Goal: Task Accomplishment & Management: Manage account settings

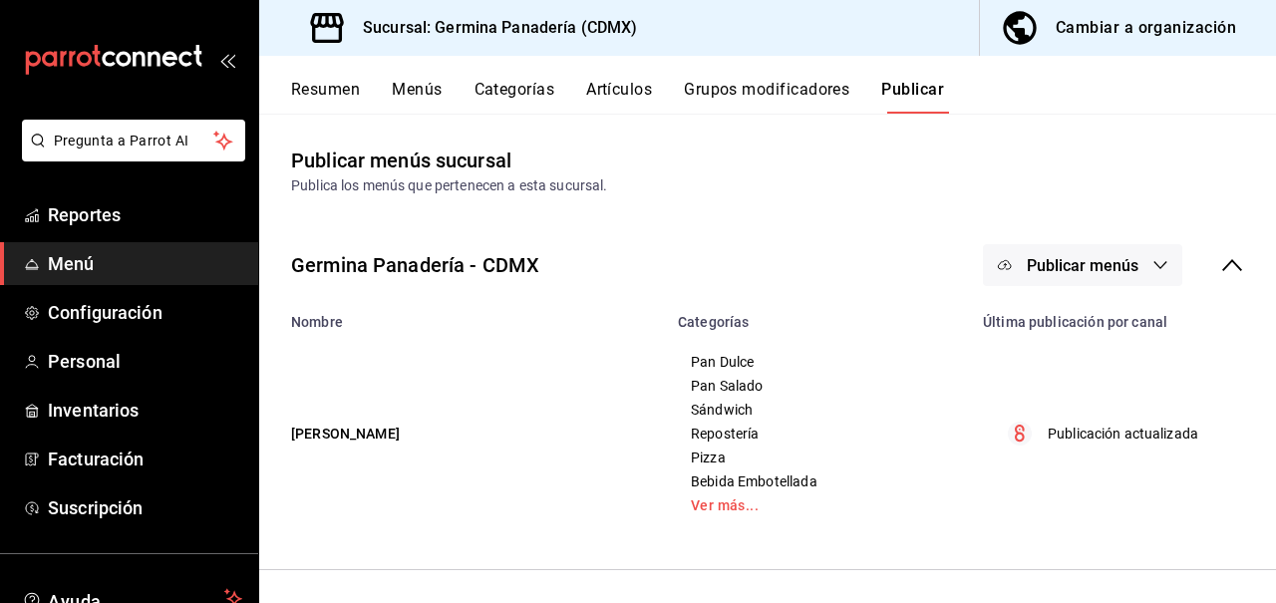
click at [1152, 39] on div "Cambiar a organización" at bounding box center [1146, 28] width 181 height 28
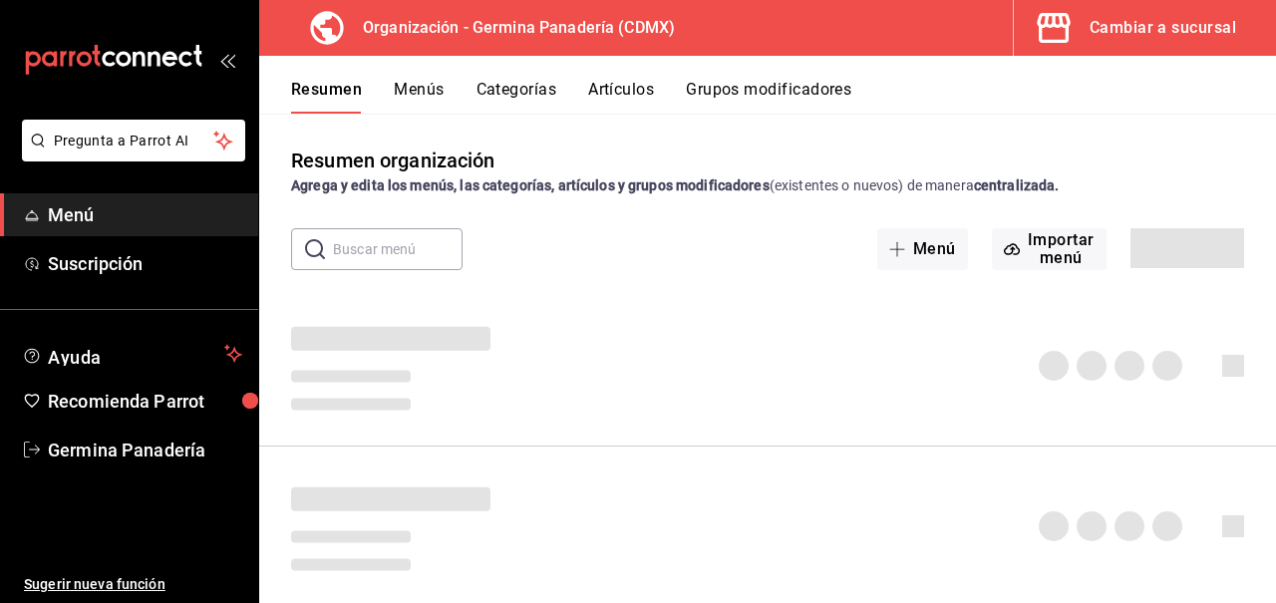
click at [622, 98] on button "Artículos" at bounding box center [621, 97] width 66 height 34
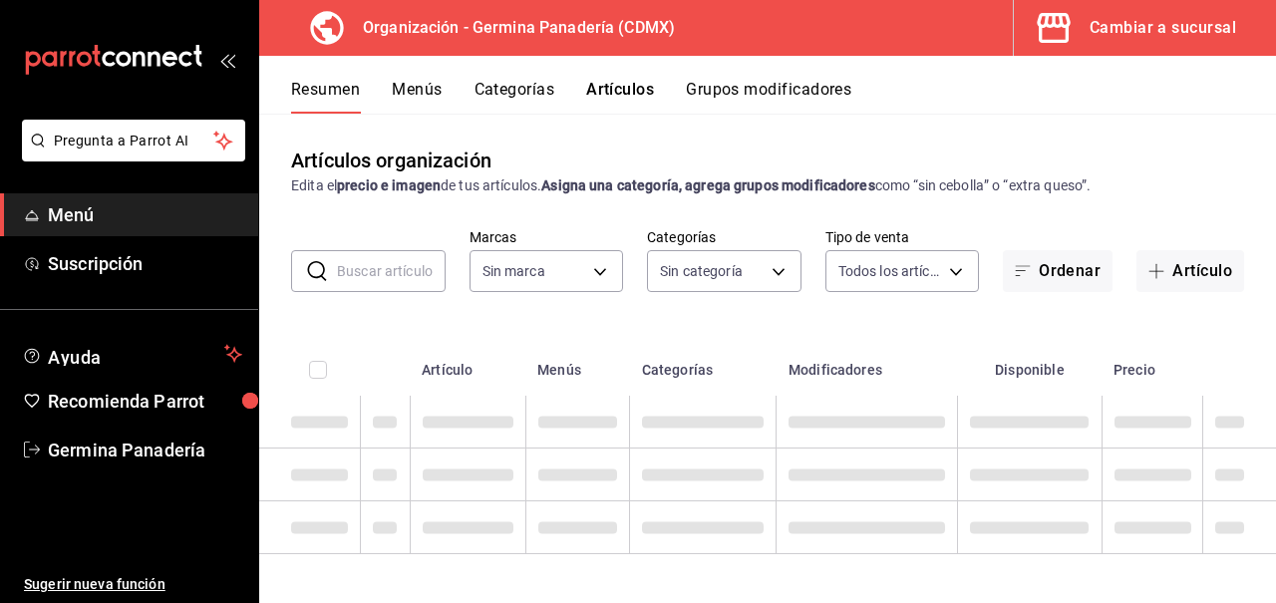
click at [618, 90] on button "Artículos" at bounding box center [620, 97] width 68 height 34
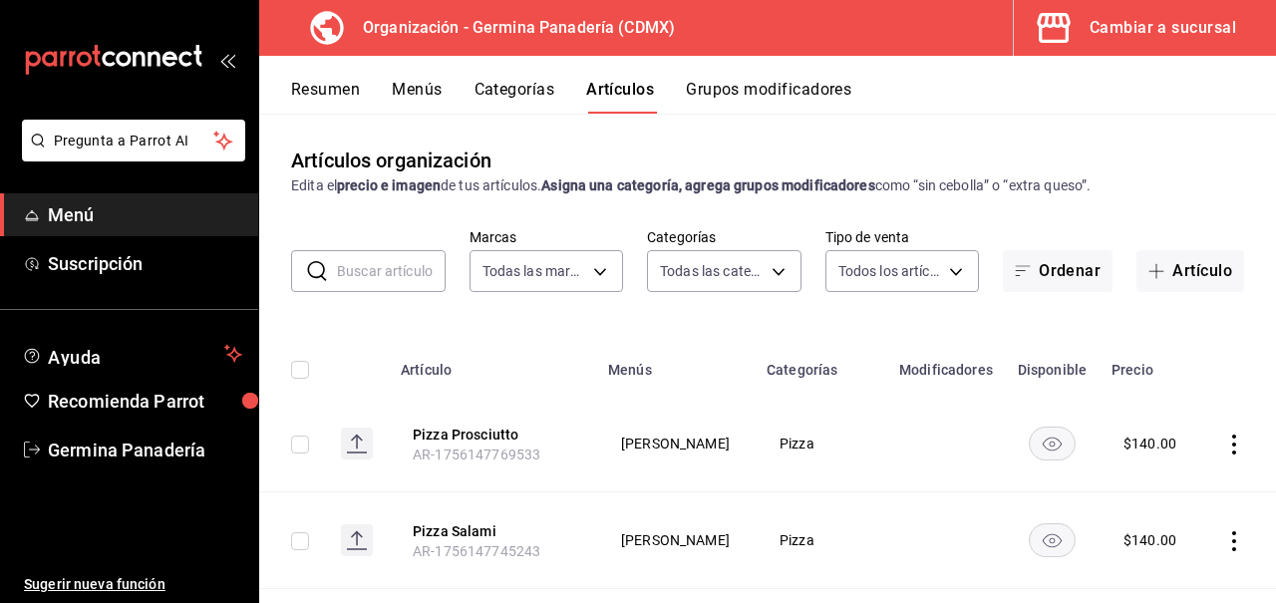
type input "9b1b34a3-1ddb-4154-9277-068d723f008c"
type input "6c65744e-a1b8-4012-96e6-33e77d16f2fd,630f1c36-ca98-4266-84ae-552b49385a73,f8a27…"
click at [407, 279] on input "text" at bounding box center [391, 271] width 109 height 40
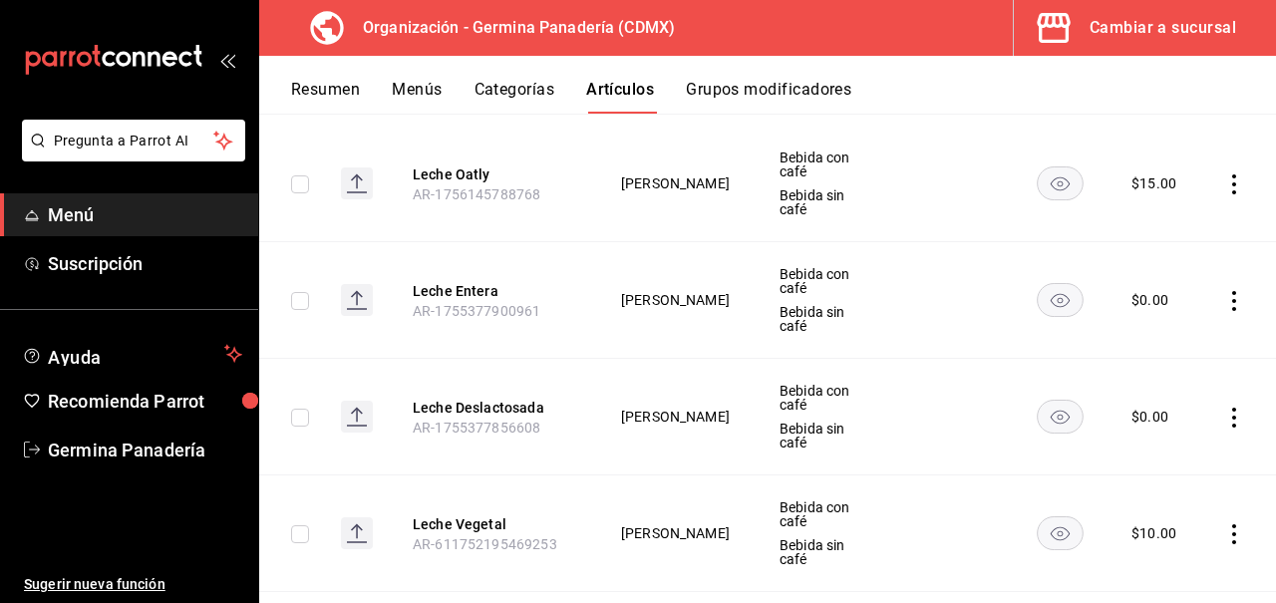
scroll to position [324, 0]
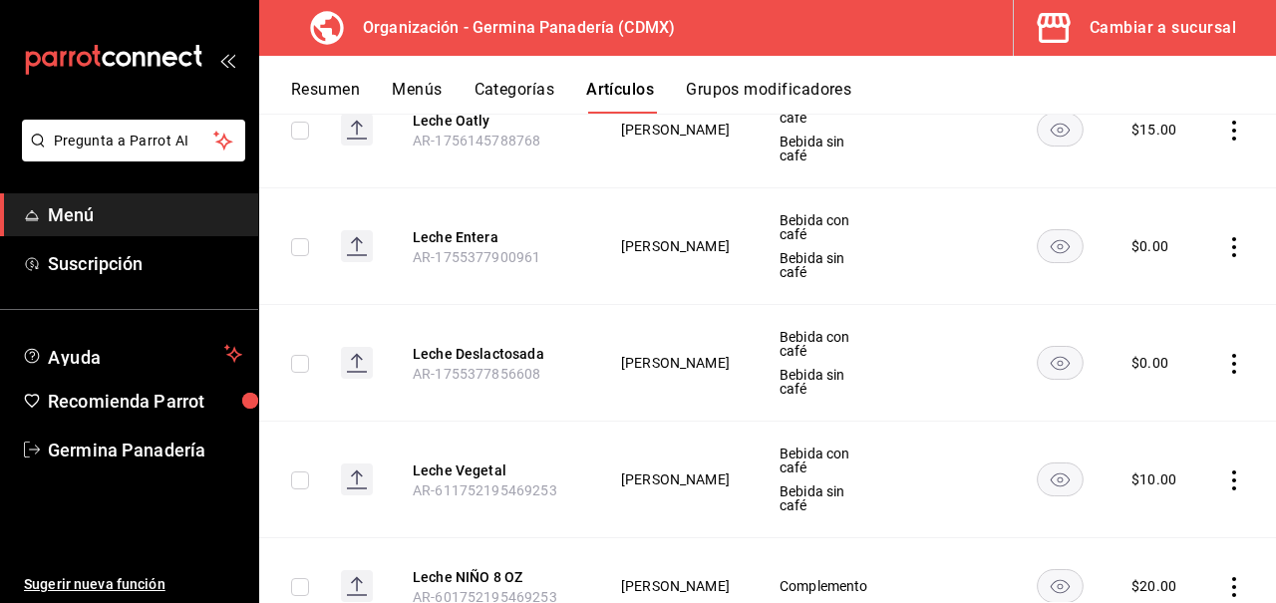
type input "lech"
click at [1238, 471] on icon "actions" at bounding box center [1235, 481] width 20 height 20
click at [1196, 453] on span "Editar" at bounding box center [1175, 456] width 52 height 21
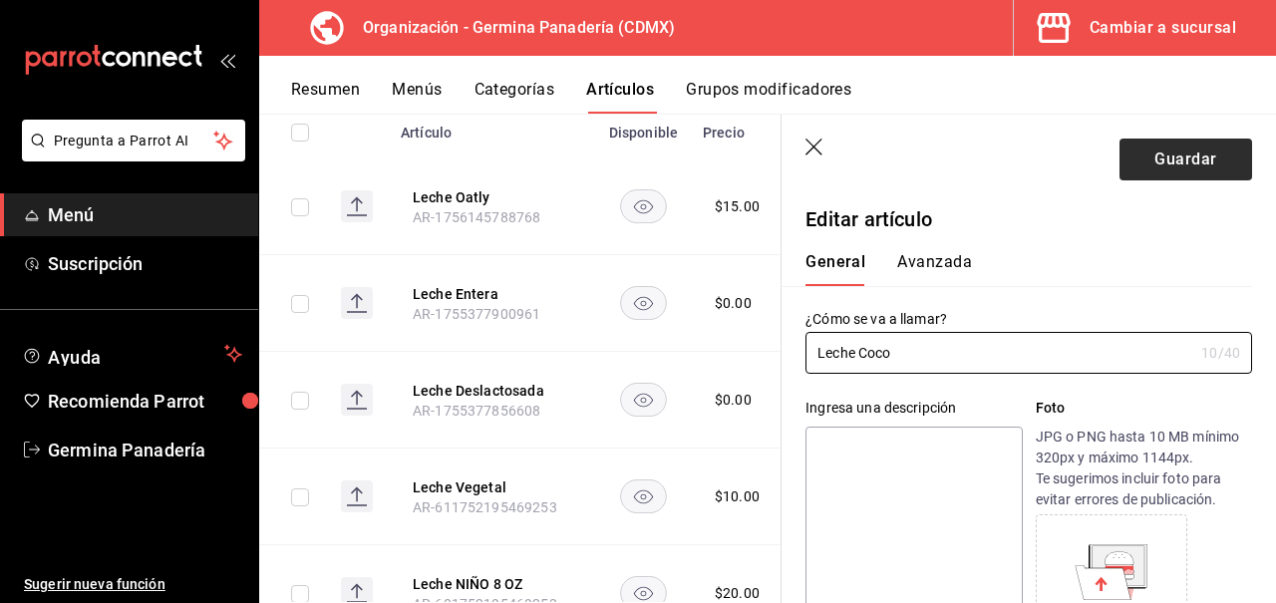
type input "Leche Coco"
click at [1152, 154] on button "Guardar" at bounding box center [1186, 160] width 133 height 42
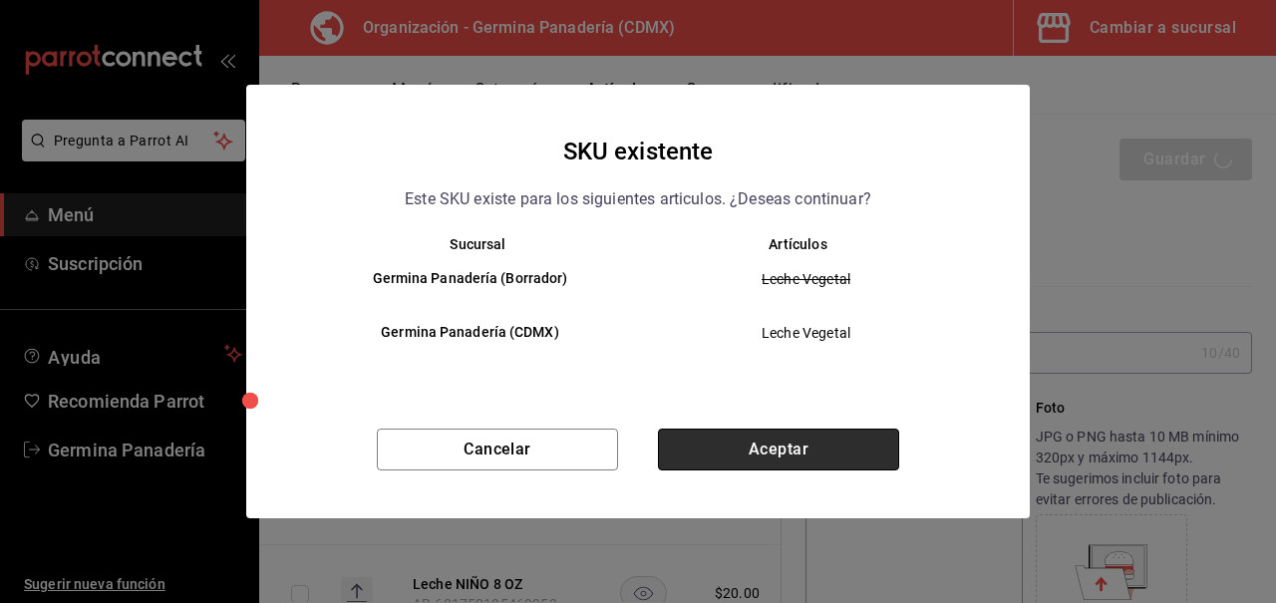
click at [805, 452] on button "Aceptar" at bounding box center [778, 450] width 241 height 42
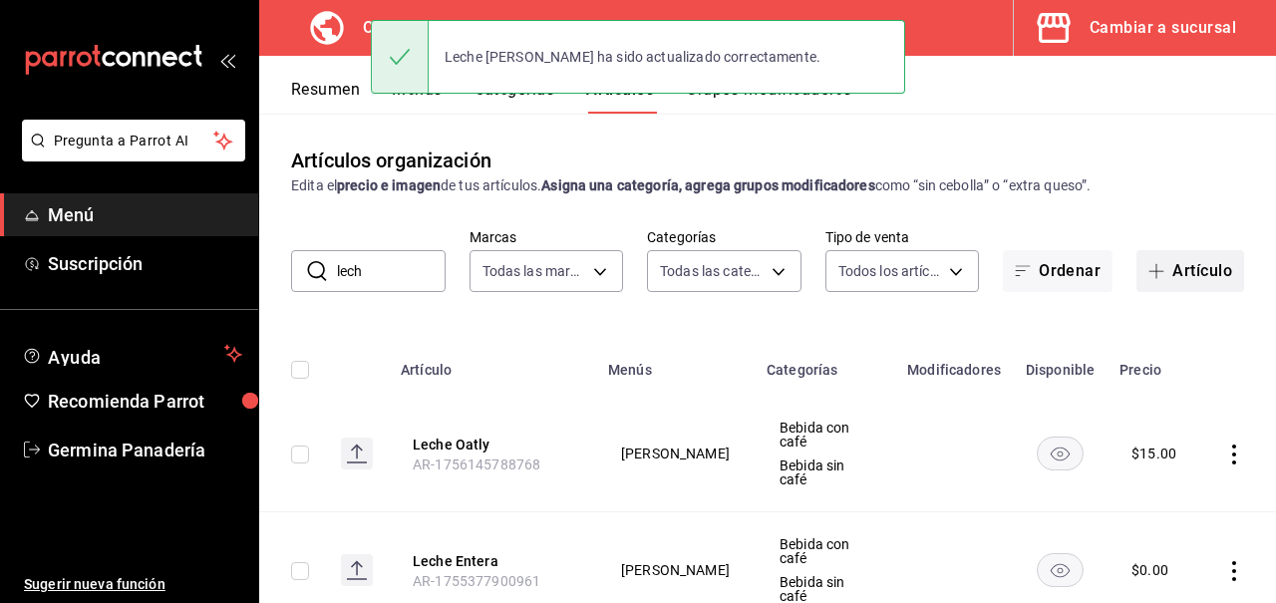
click at [1192, 270] on button "Artículo" at bounding box center [1191, 271] width 108 height 42
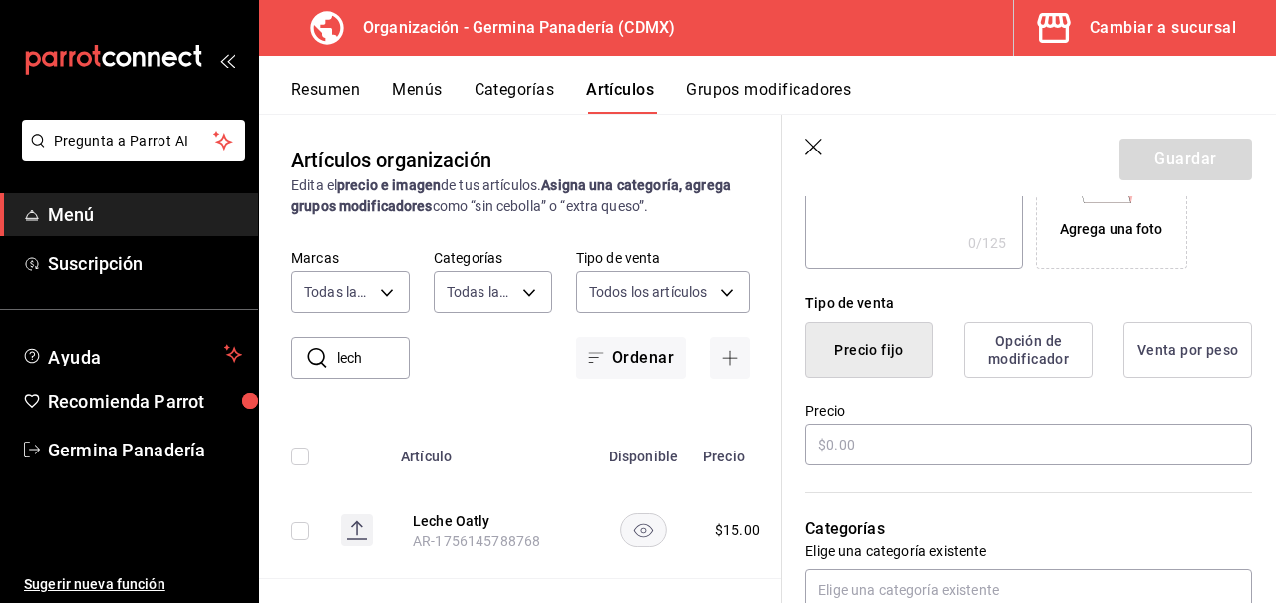
scroll to position [403, 0]
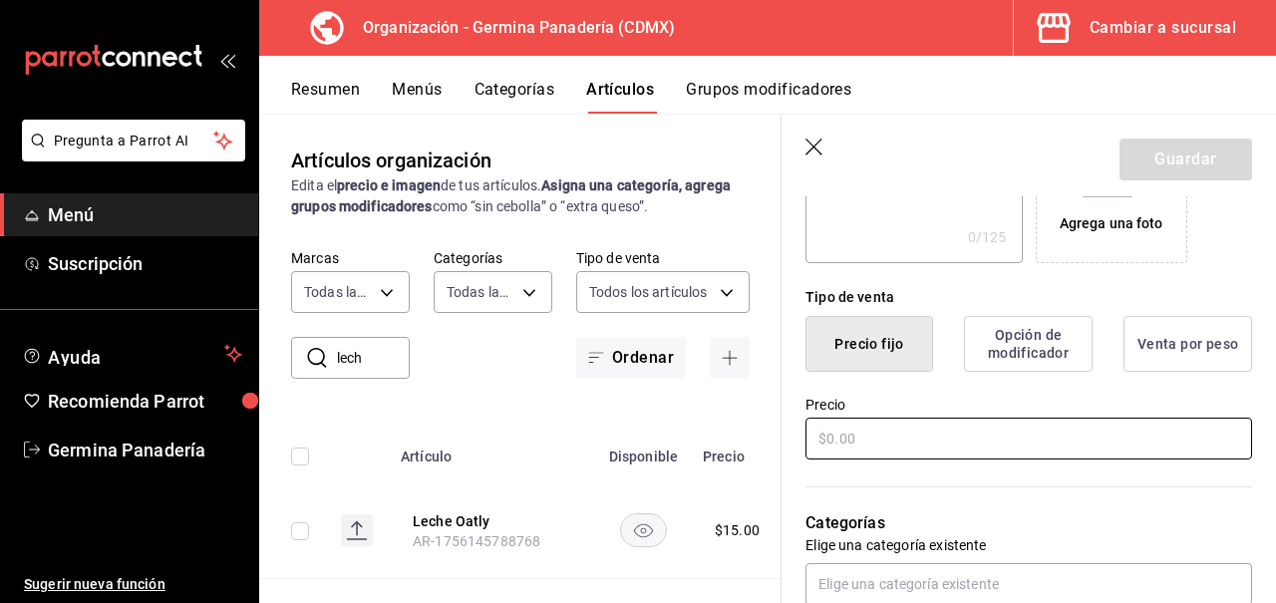
type input "Leche Avena"
click at [922, 441] on input "text" at bounding box center [1029, 439] width 447 height 42
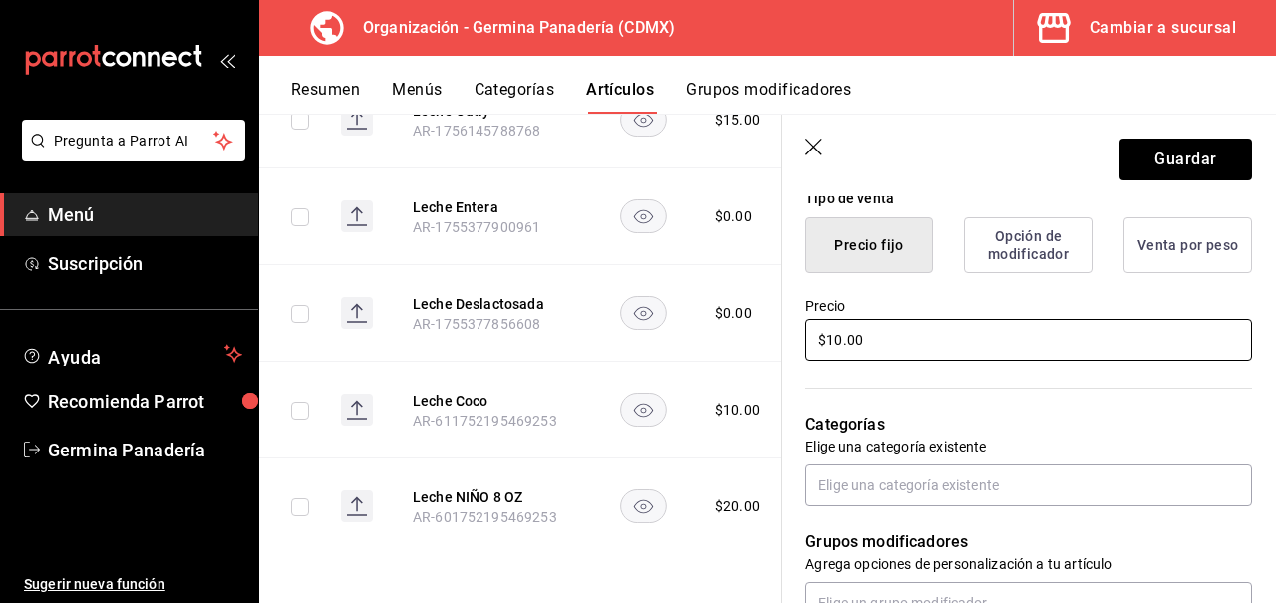
scroll to position [516, 0]
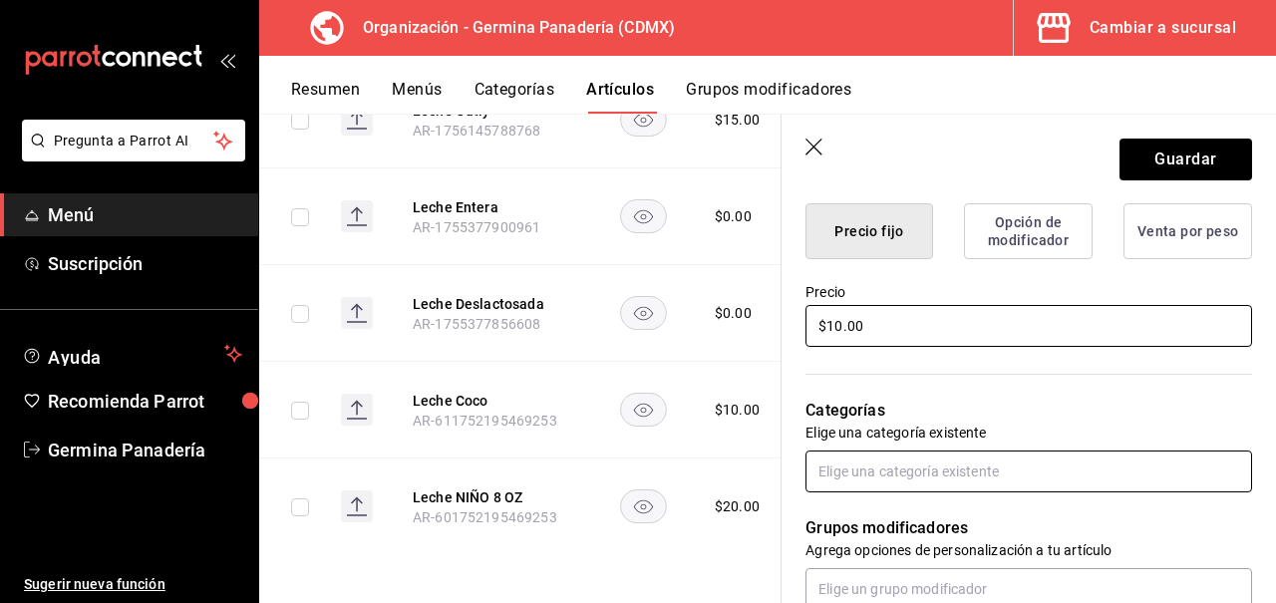
type input "$10.00"
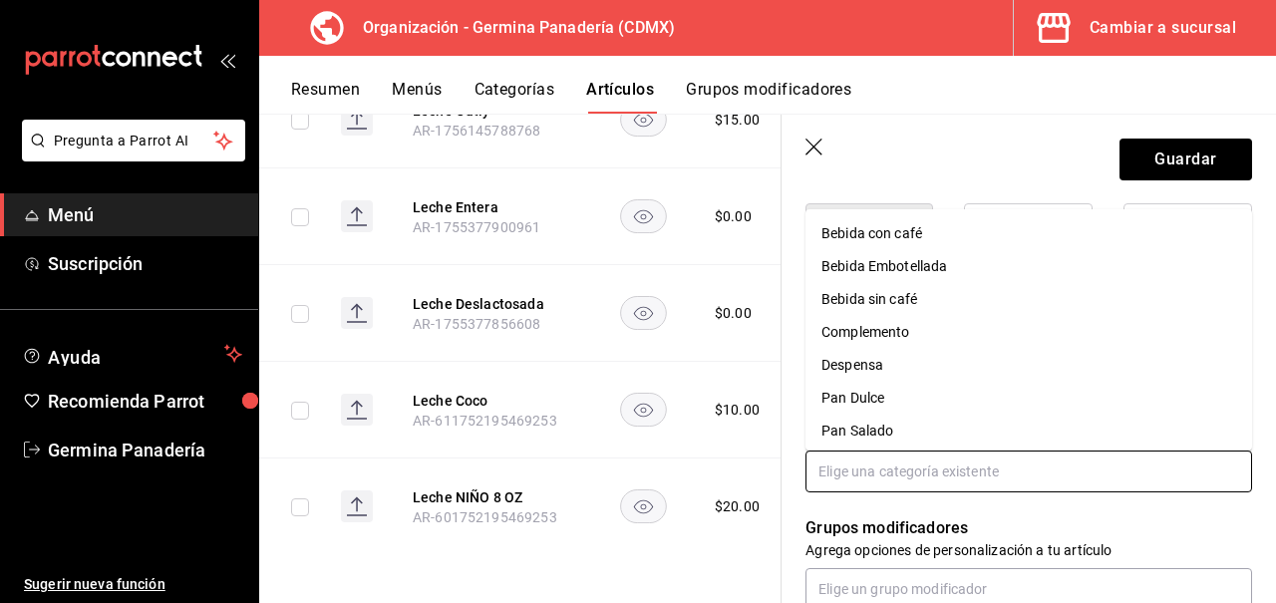
click at [860, 485] on input "text" at bounding box center [1029, 472] width 447 height 42
click at [932, 239] on li "Bebida con café" at bounding box center [1029, 233] width 447 height 33
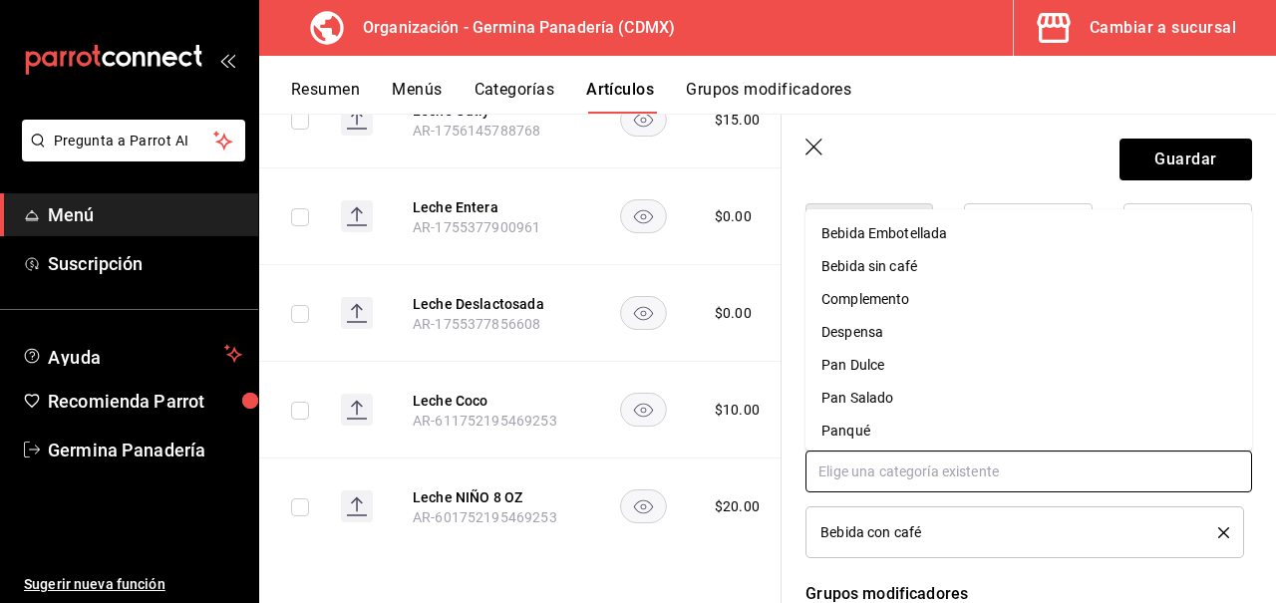
click at [903, 479] on input "text" at bounding box center [1029, 472] width 447 height 42
click at [939, 266] on li "Bebida sin café" at bounding box center [1029, 266] width 447 height 33
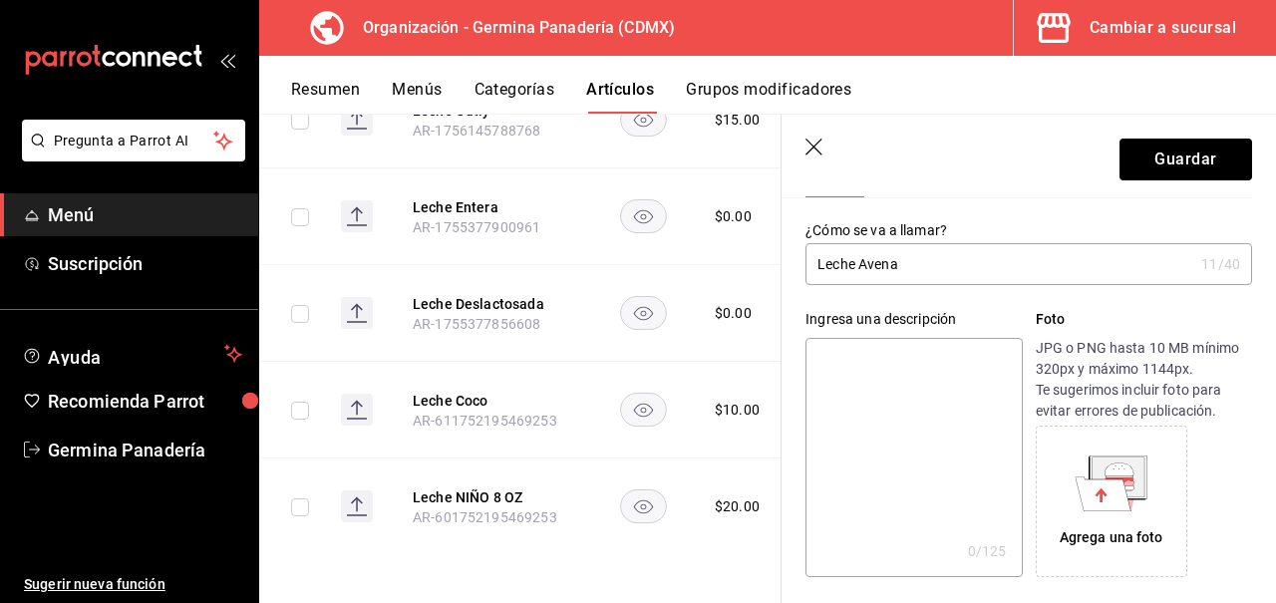
scroll to position [0, 0]
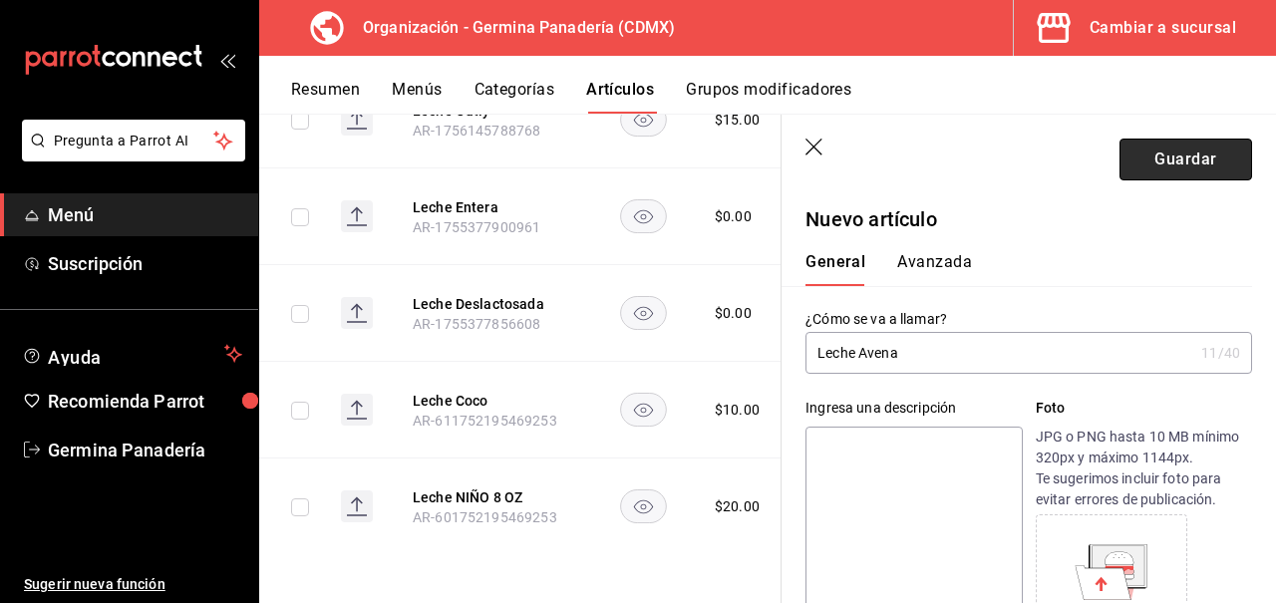
click at [1232, 178] on button "Guardar" at bounding box center [1186, 160] width 133 height 42
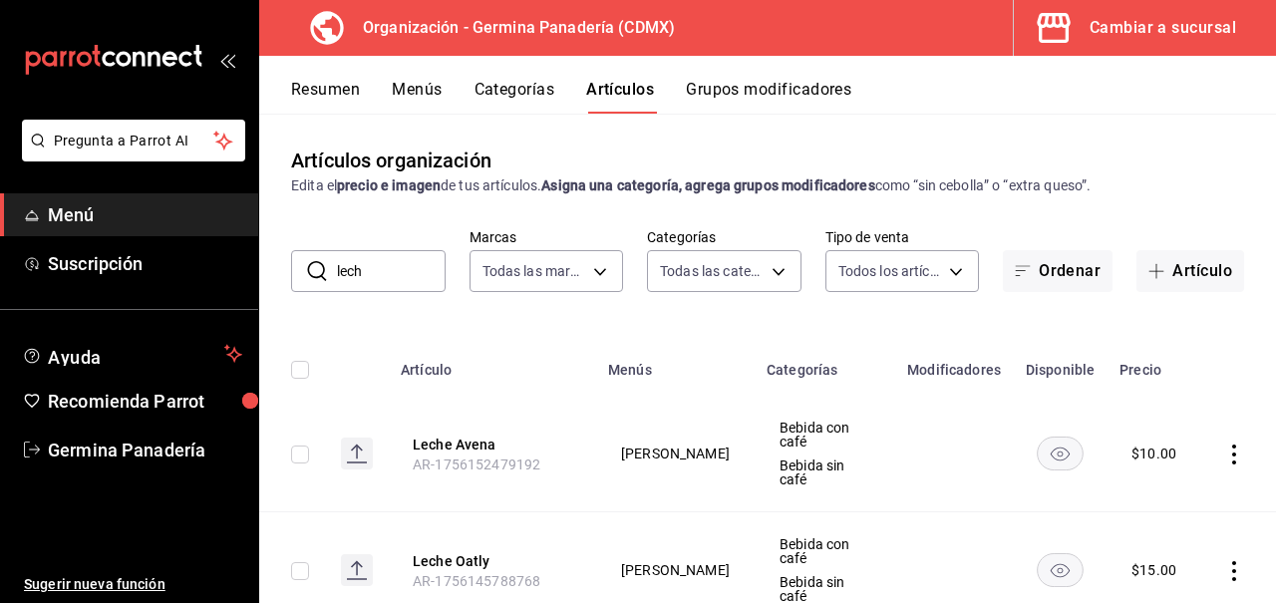
click at [433, 92] on button "Menús" at bounding box center [417, 97] width 50 height 34
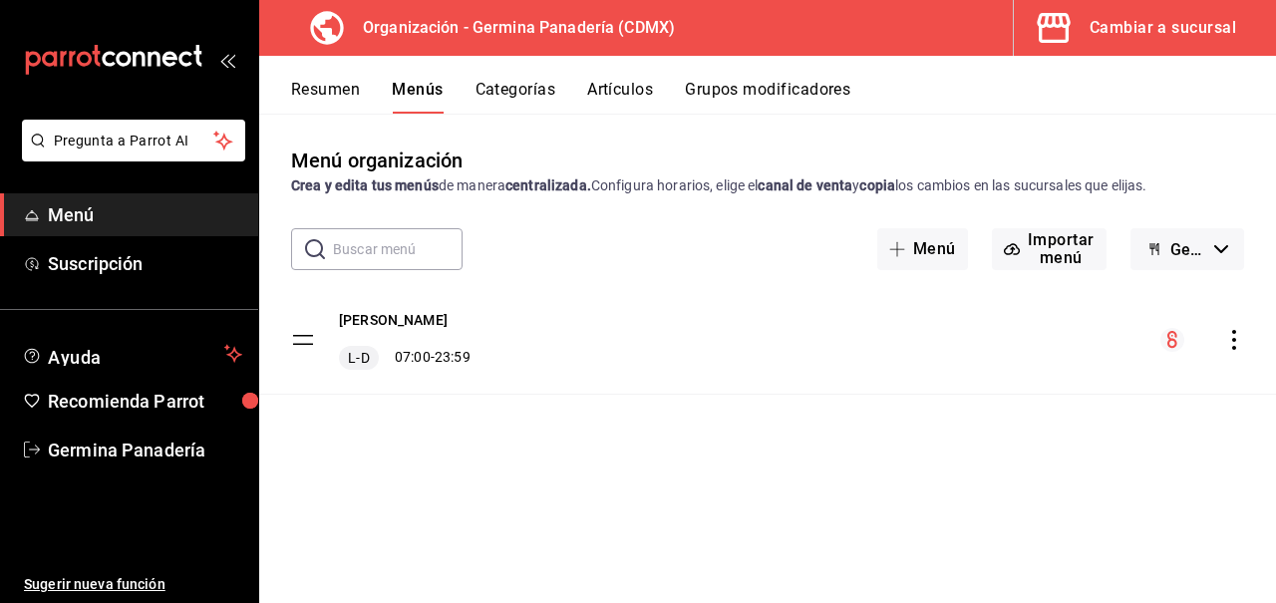
click at [414, 104] on button "Menús" at bounding box center [417, 97] width 51 height 34
click at [630, 85] on button "Artículos" at bounding box center [620, 97] width 66 height 34
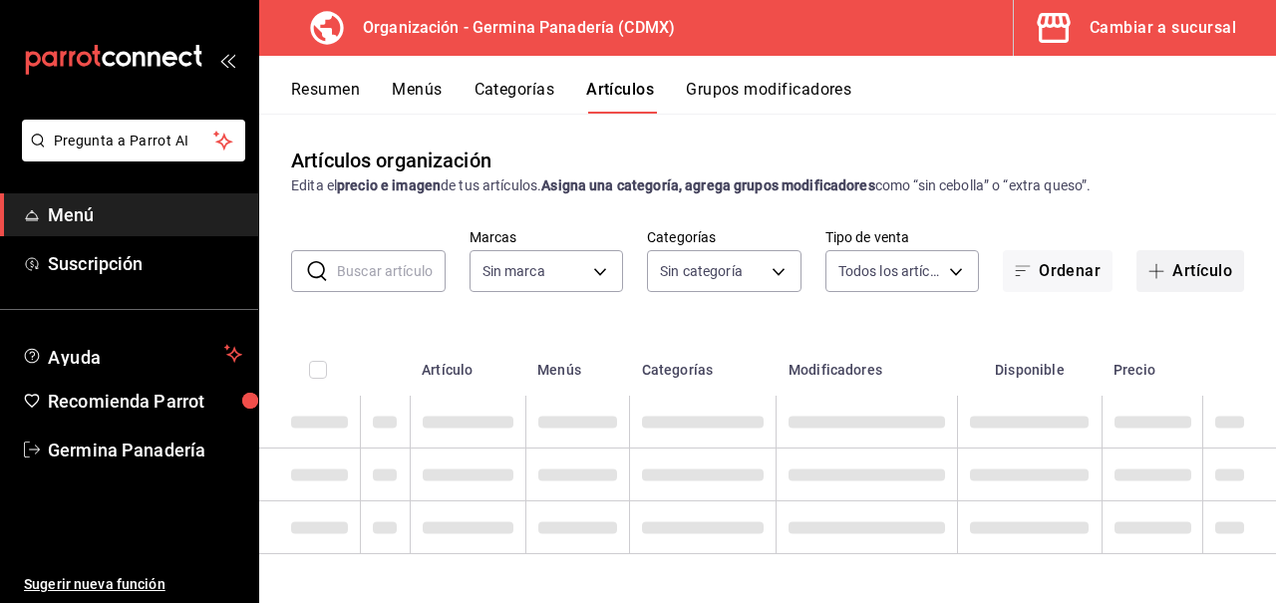
click at [1195, 276] on button "Artículo" at bounding box center [1191, 271] width 108 height 42
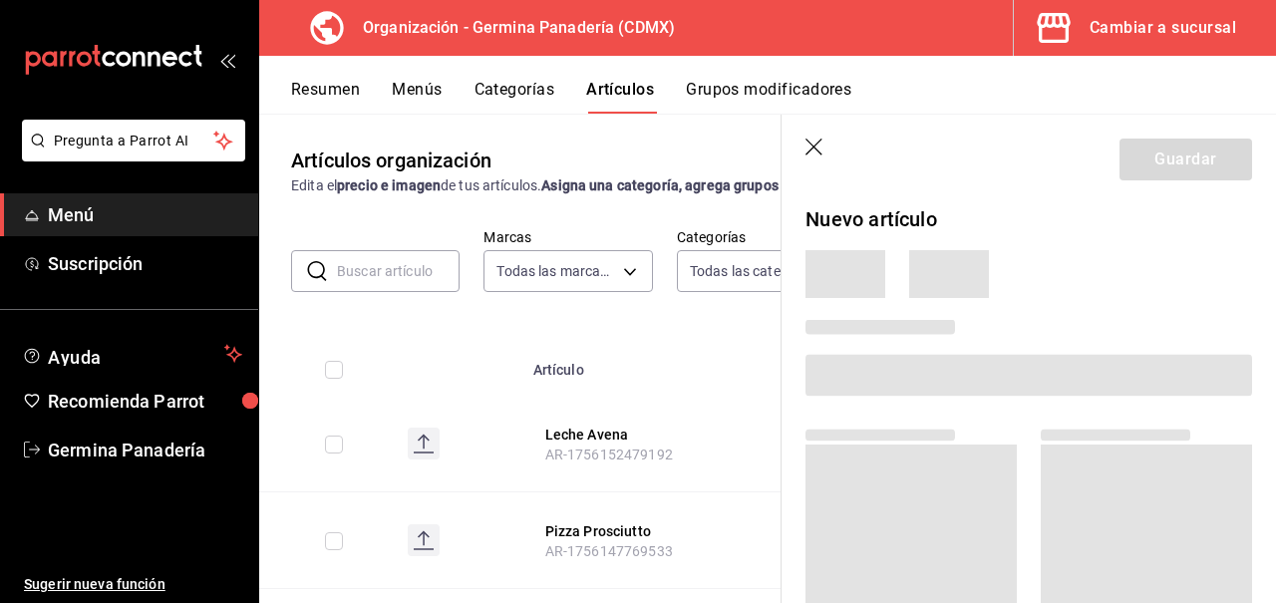
type input "9b1b34a3-1ddb-4154-9277-068d723f008c"
type input "6c65744e-a1b8-4012-96e6-33e77d16f2fd,630f1c36-ca98-4266-84ae-552b49385a73,f8a27…"
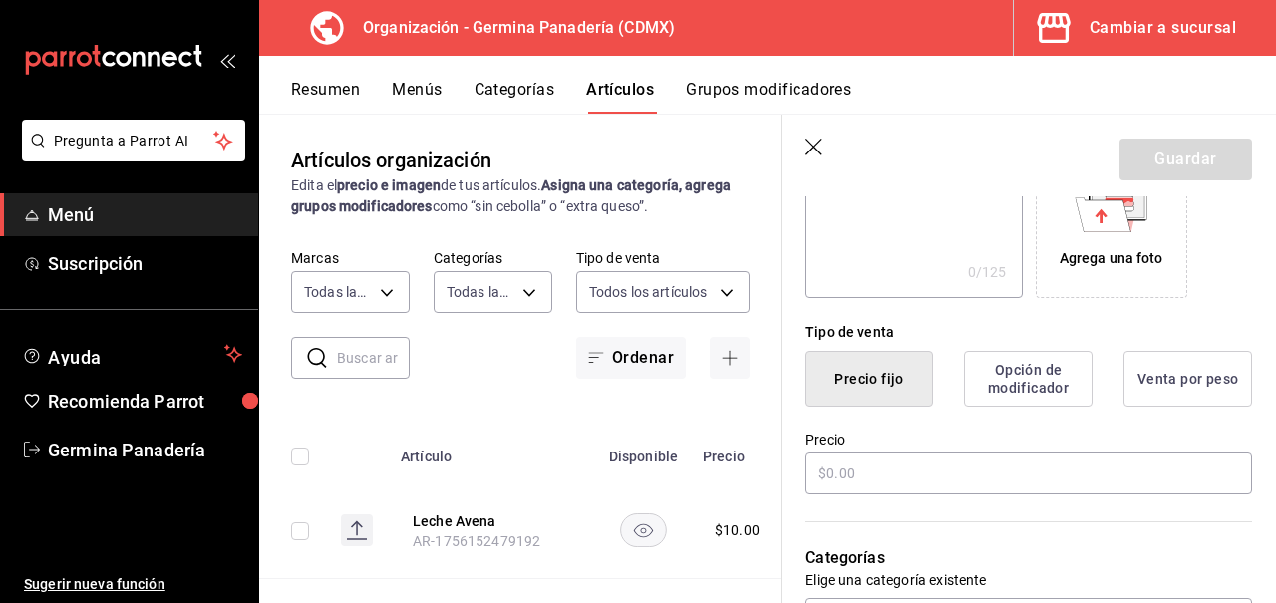
scroll to position [373, 0]
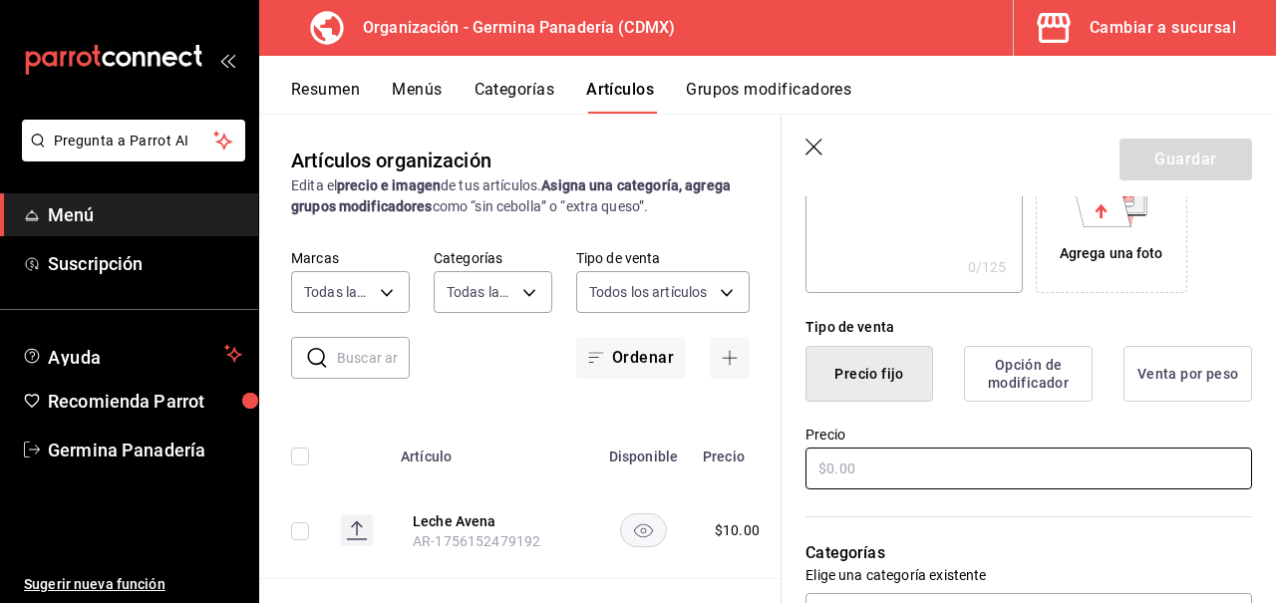
type input "Huevo Estrellado"
click at [921, 466] on input "text" at bounding box center [1029, 469] width 447 height 42
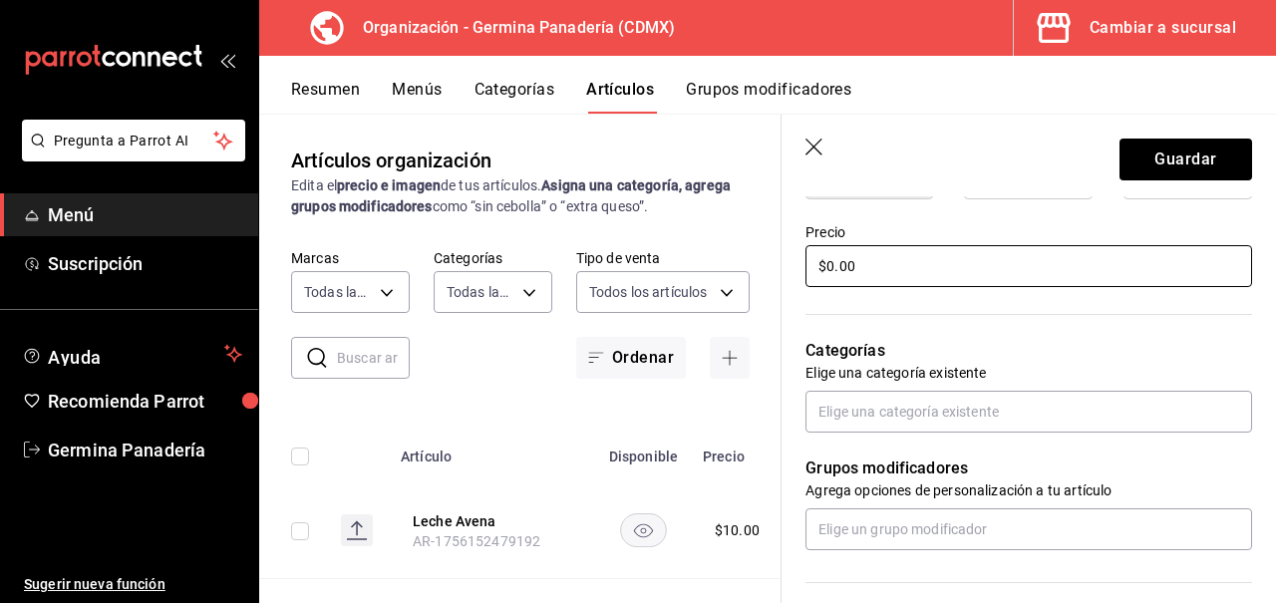
scroll to position [591, 0]
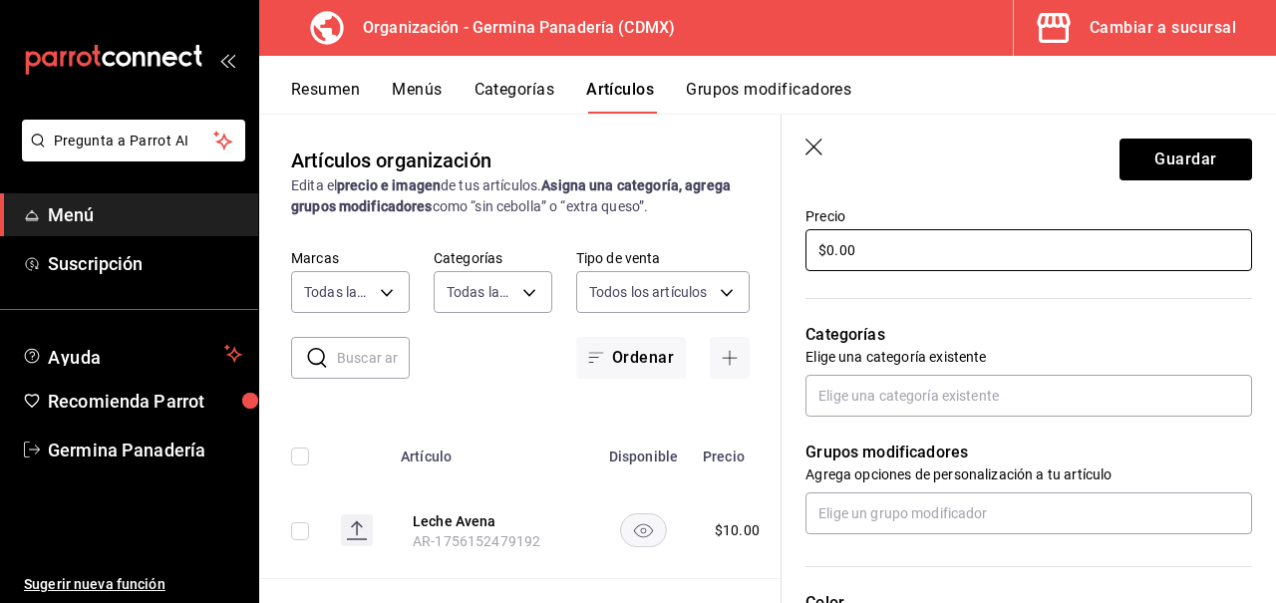
type input "$0.00"
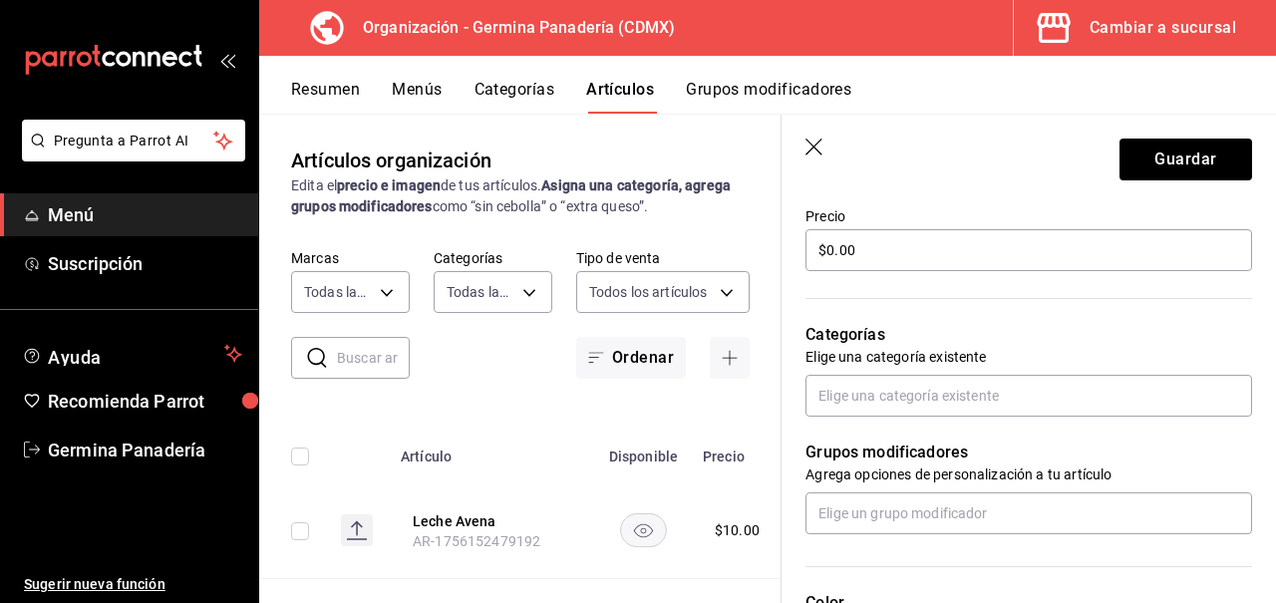
click at [952, 371] on div "Categorías Elige una categoría existente" at bounding box center [1017, 345] width 471 height 143
click at [950, 394] on input "text" at bounding box center [1029, 396] width 447 height 42
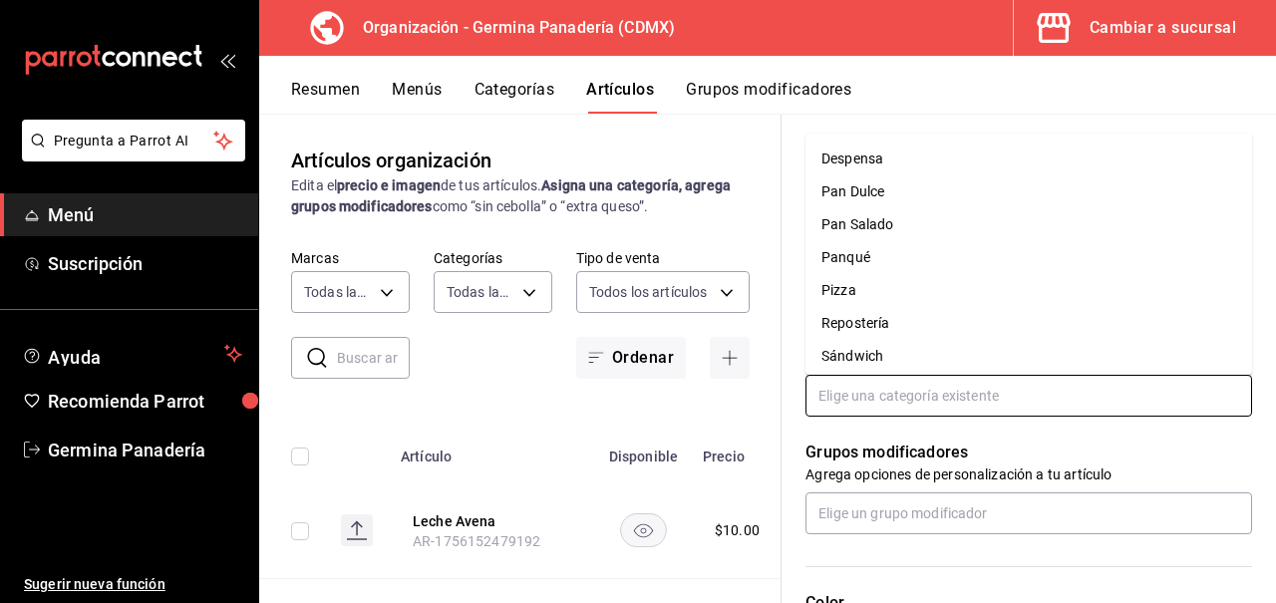
scroll to position [137, 0]
click at [886, 351] on li "Sándwich" at bounding box center [1029, 350] width 447 height 33
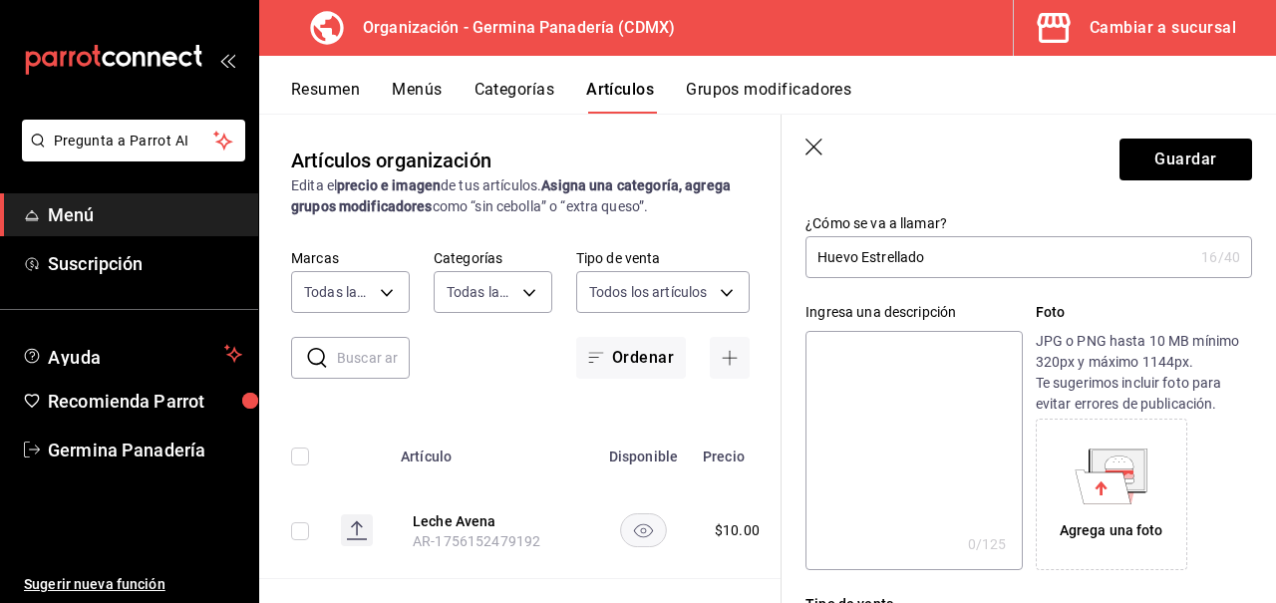
scroll to position [0, 0]
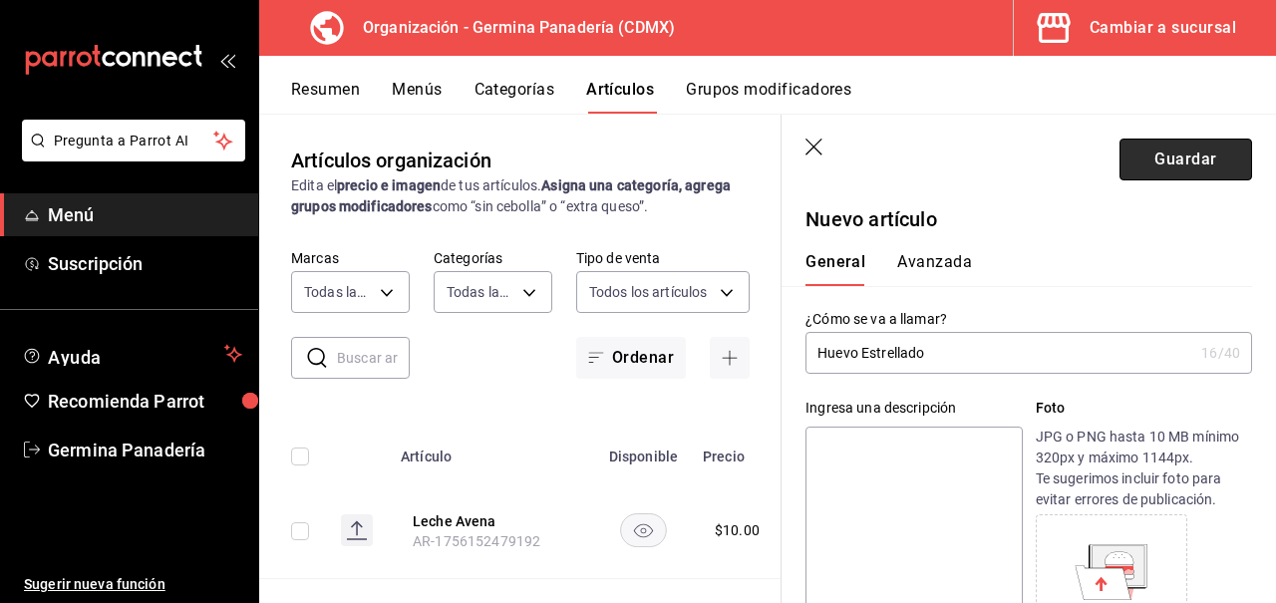
click at [1173, 158] on button "Guardar" at bounding box center [1186, 160] width 133 height 42
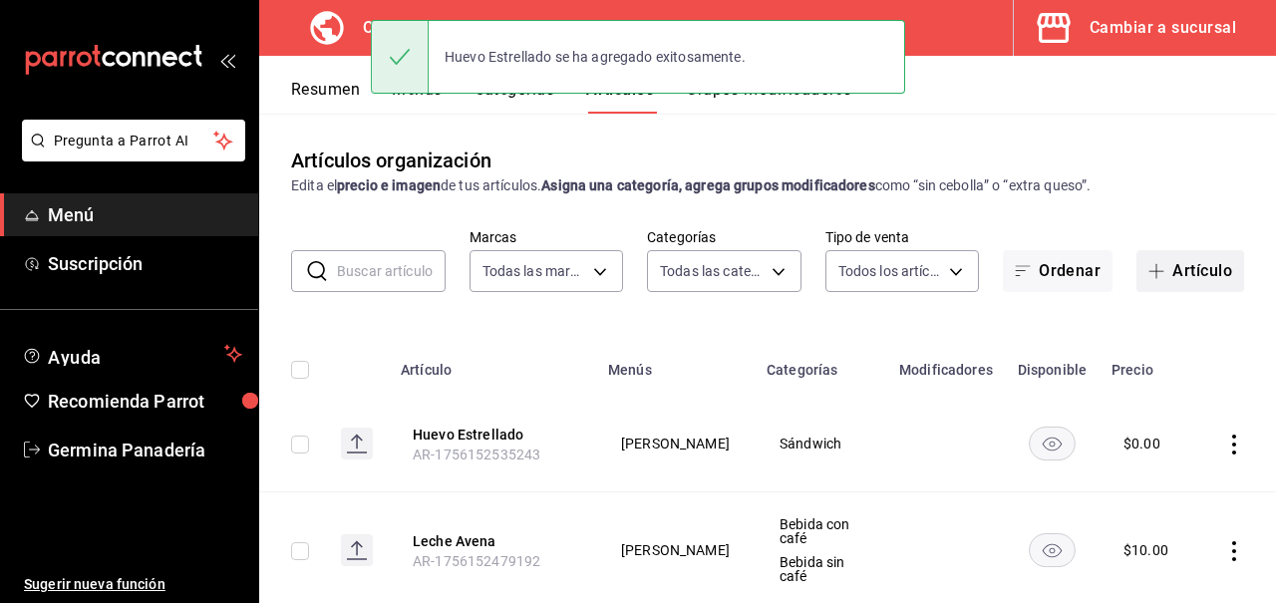
click at [1225, 283] on button "Artículo" at bounding box center [1191, 271] width 108 height 42
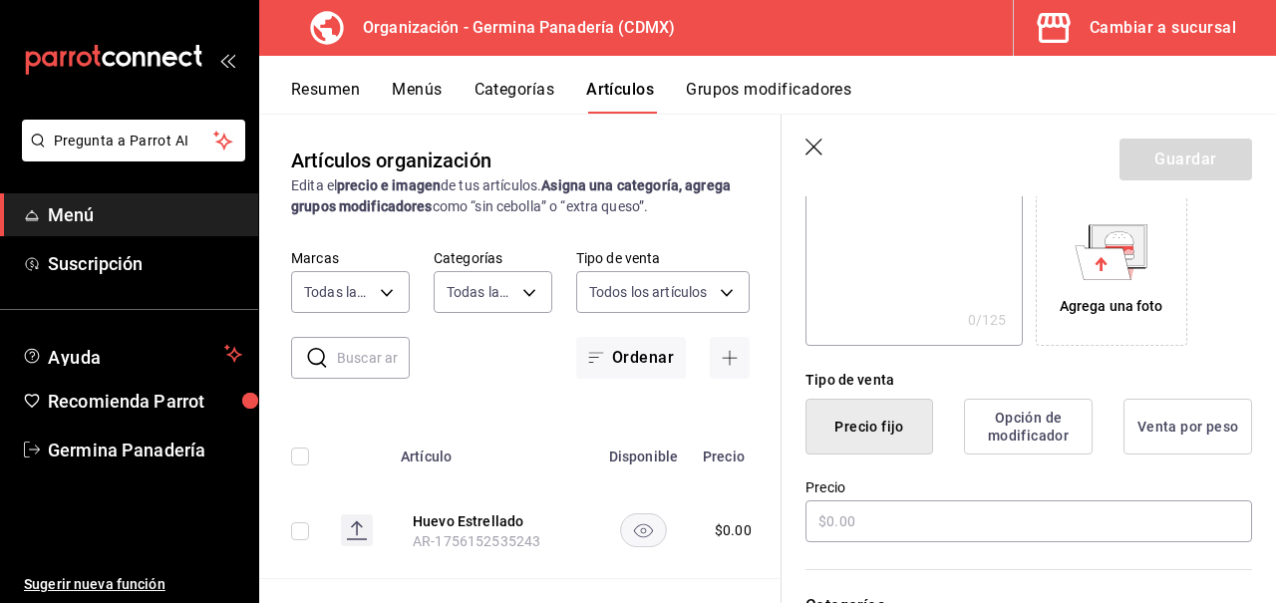
scroll to position [366, 0]
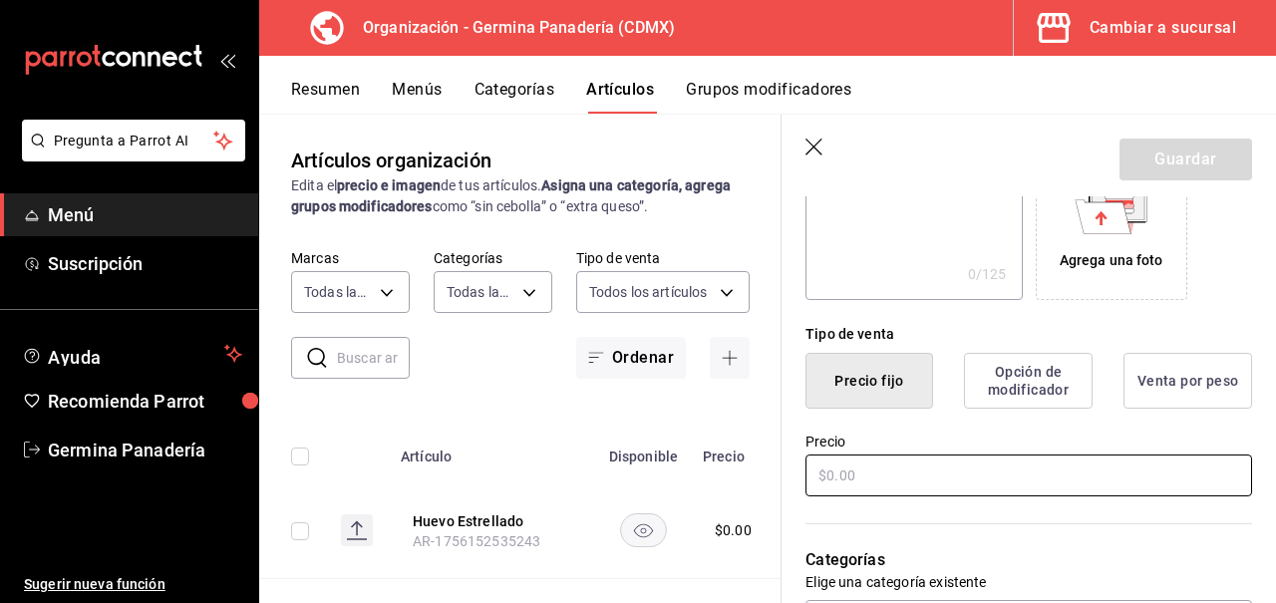
type input "Huevo Revuelto"
click at [943, 481] on input "text" at bounding box center [1029, 476] width 447 height 42
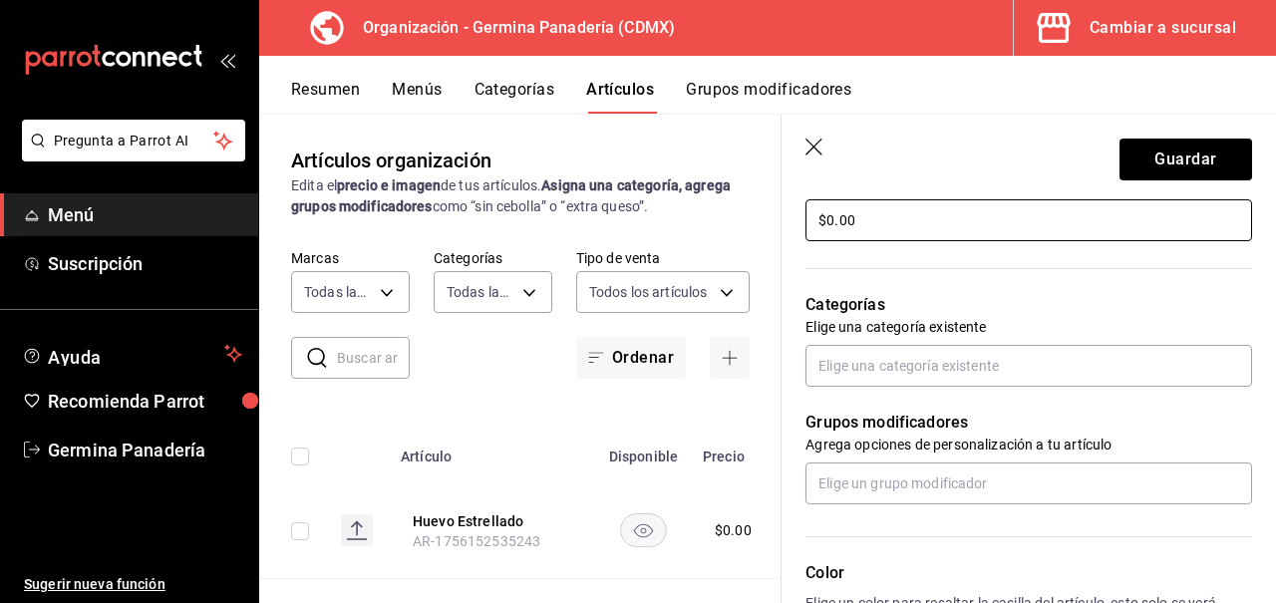
scroll to position [628, 0]
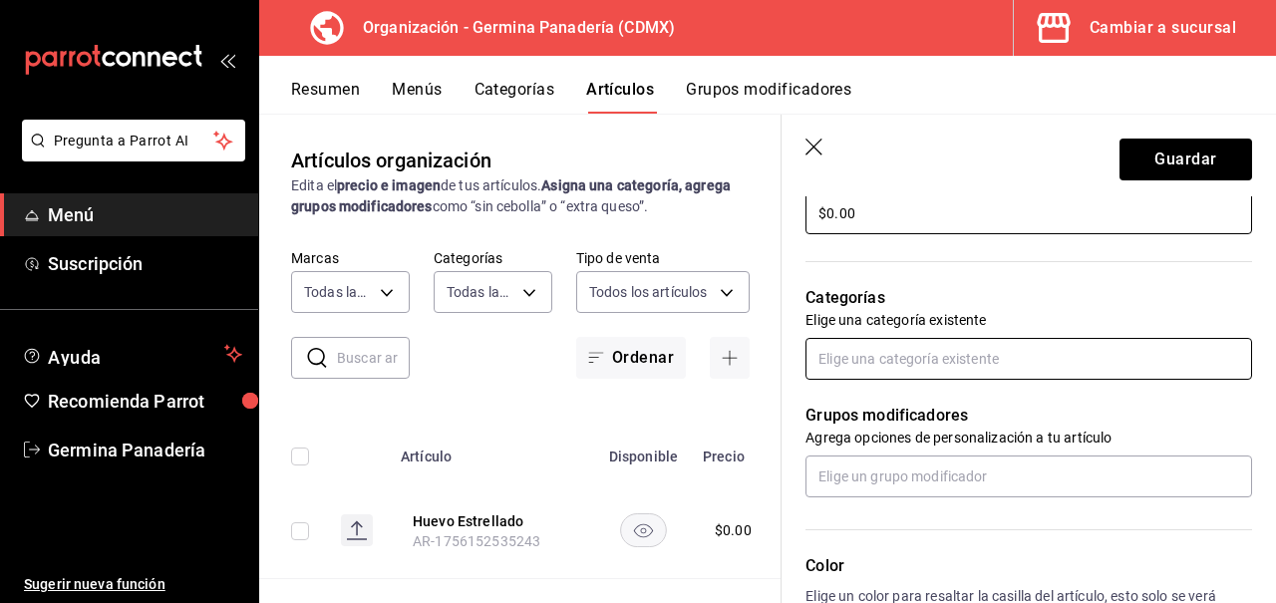
type input "$0.00"
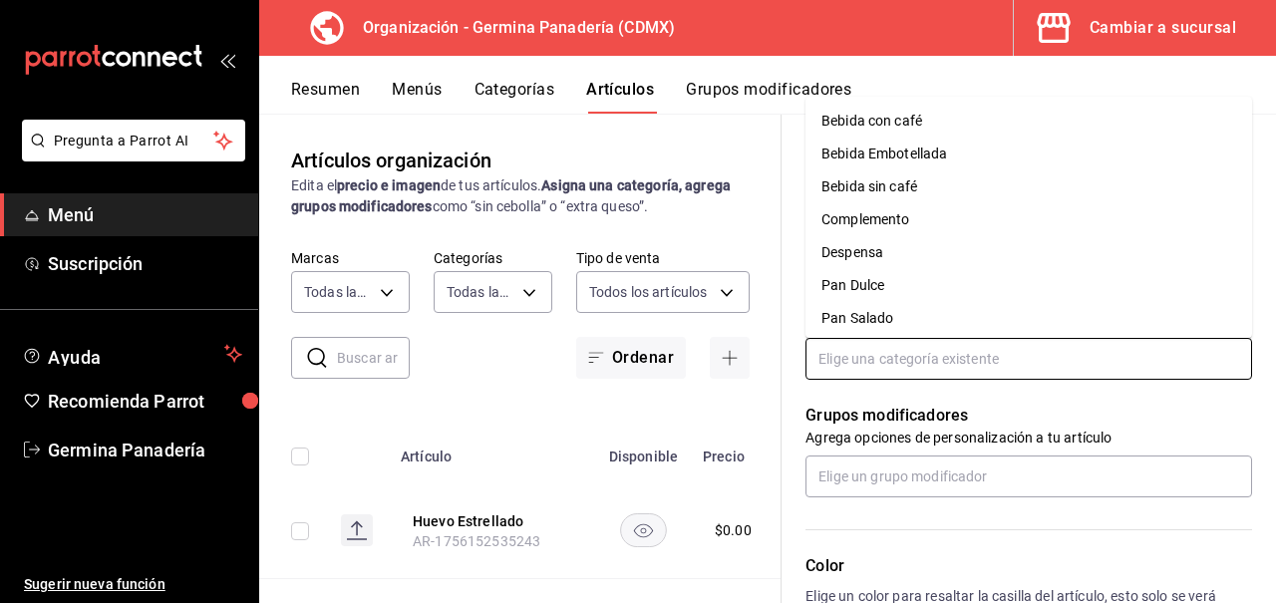
click at [856, 348] on input "text" at bounding box center [1029, 359] width 447 height 42
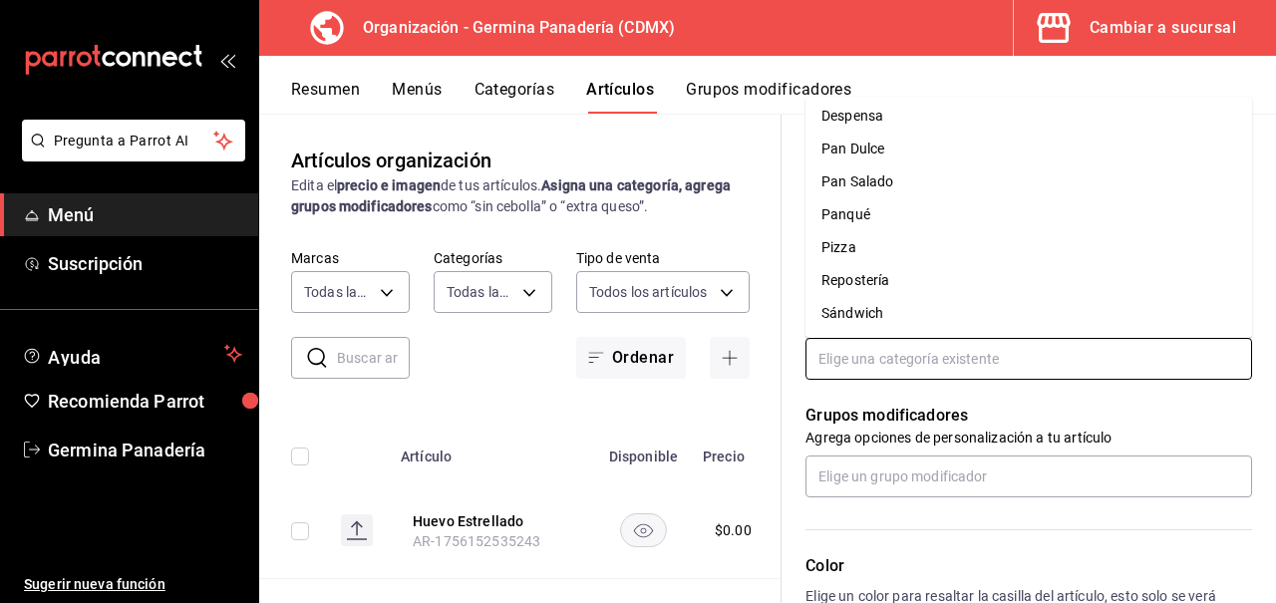
click at [906, 311] on li "Sándwich" at bounding box center [1029, 313] width 447 height 33
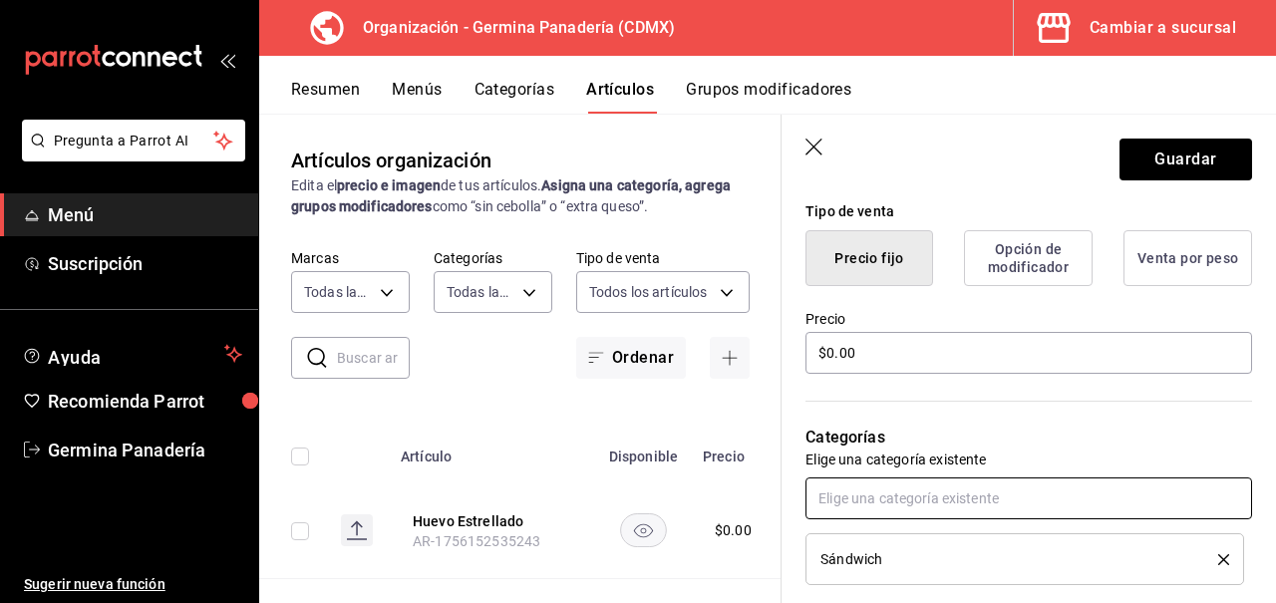
scroll to position [51, 0]
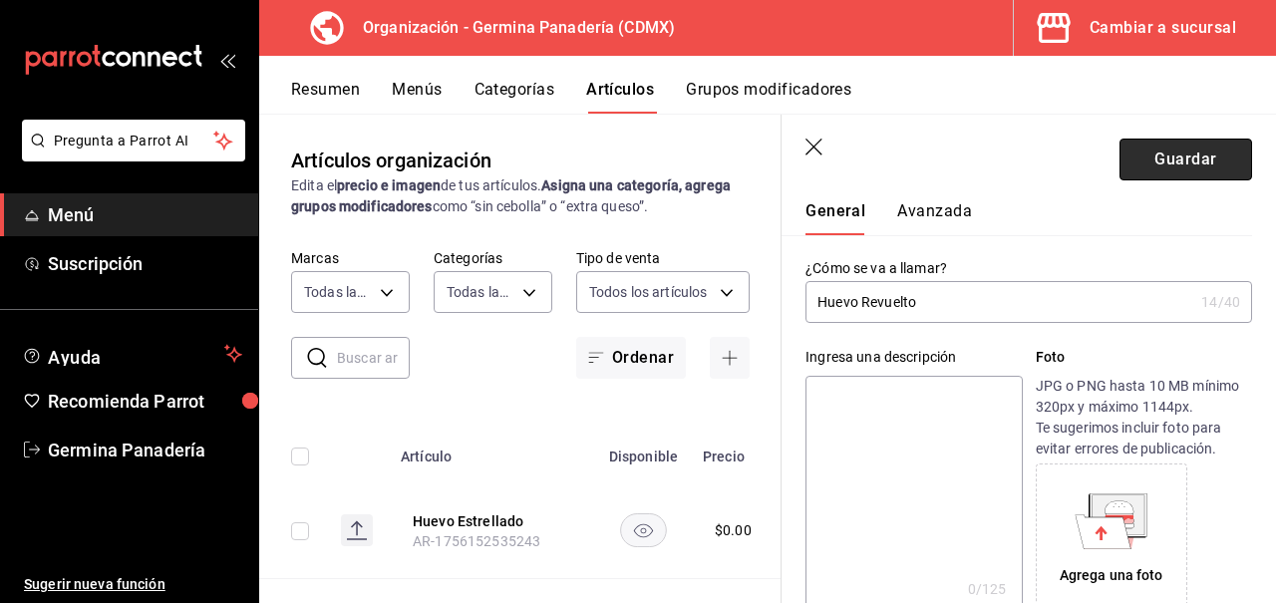
click at [1197, 169] on button "Guardar" at bounding box center [1186, 160] width 133 height 42
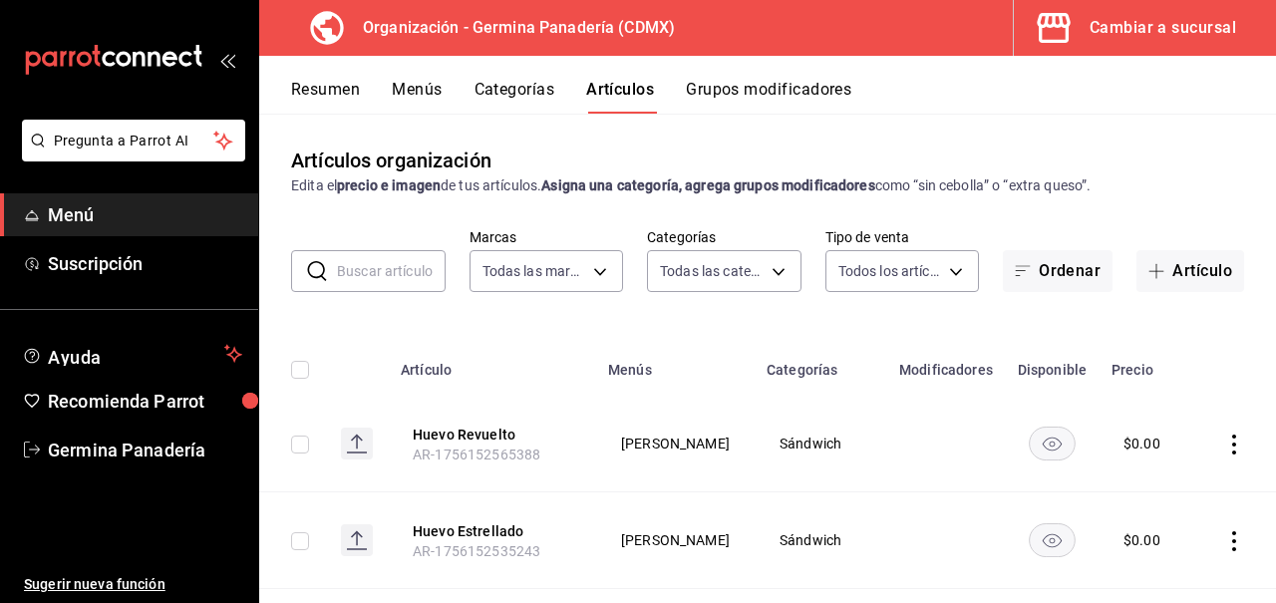
click at [425, 95] on button "Menús" at bounding box center [417, 97] width 50 height 34
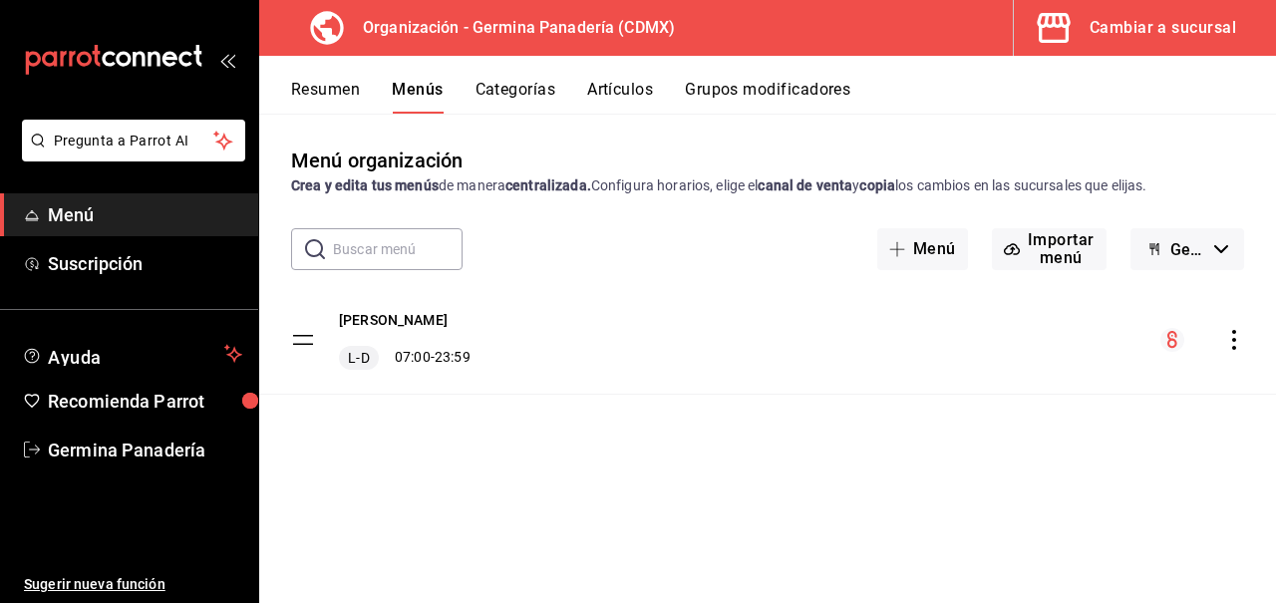
click at [1234, 337] on icon "actions" at bounding box center [1235, 340] width 20 height 20
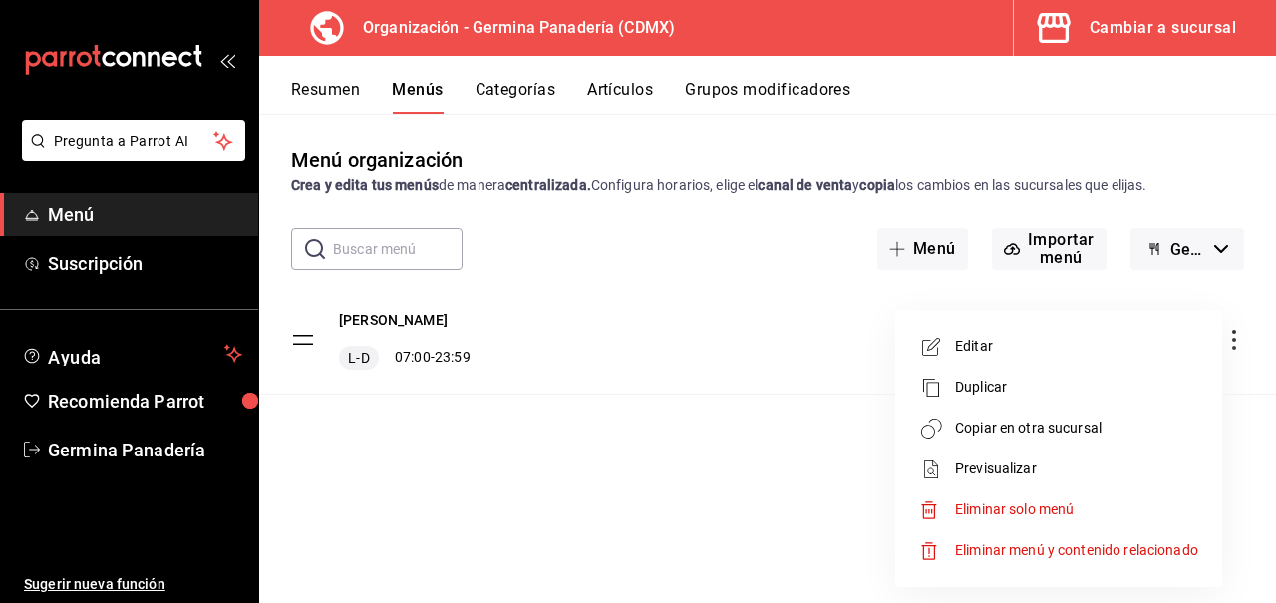
click at [1077, 431] on span "Copiar en otra sucursal" at bounding box center [1076, 428] width 243 height 21
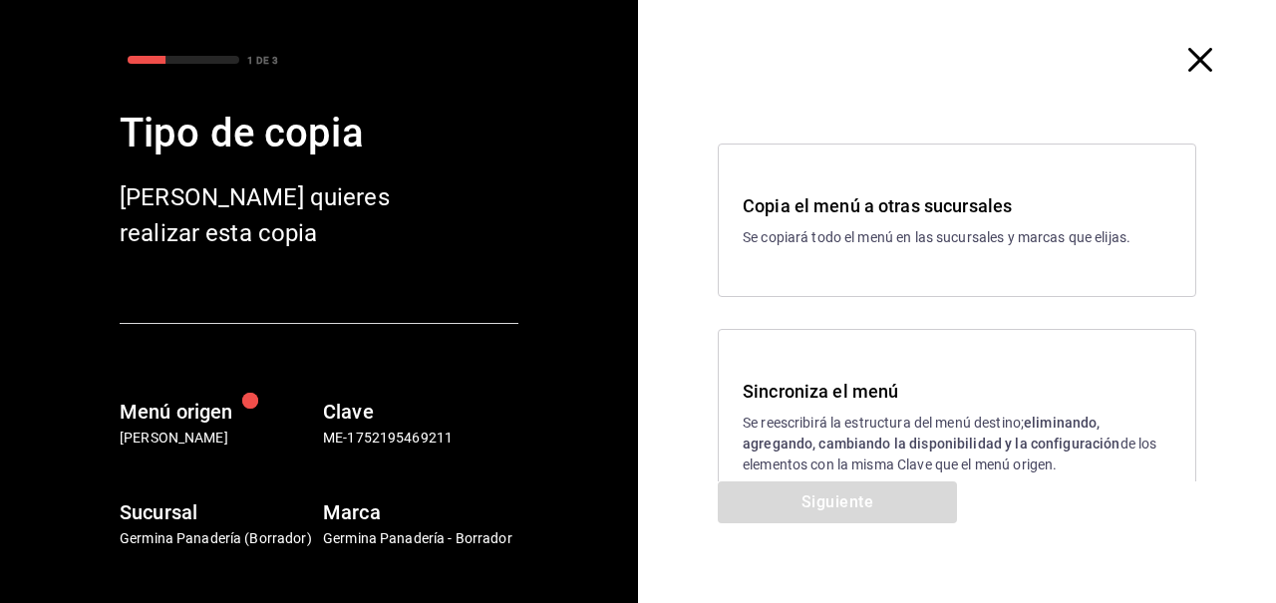
click at [881, 379] on h3 "Sincroniza el menú" at bounding box center [957, 391] width 429 height 27
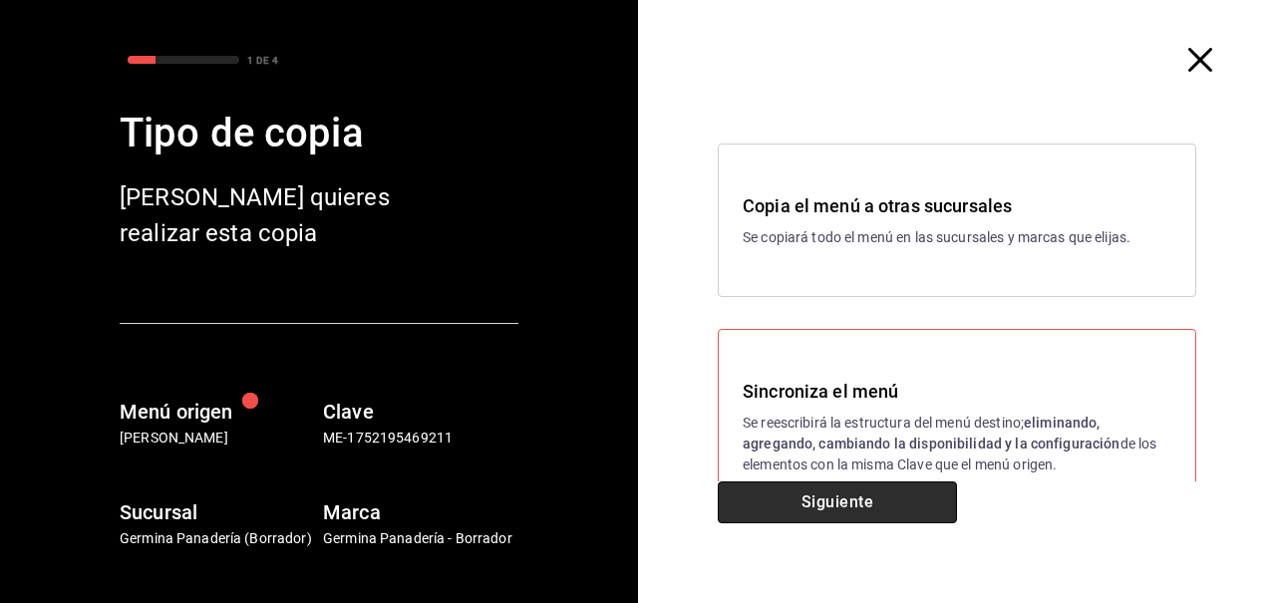
click at [896, 492] on button "Siguiente" at bounding box center [837, 503] width 239 height 42
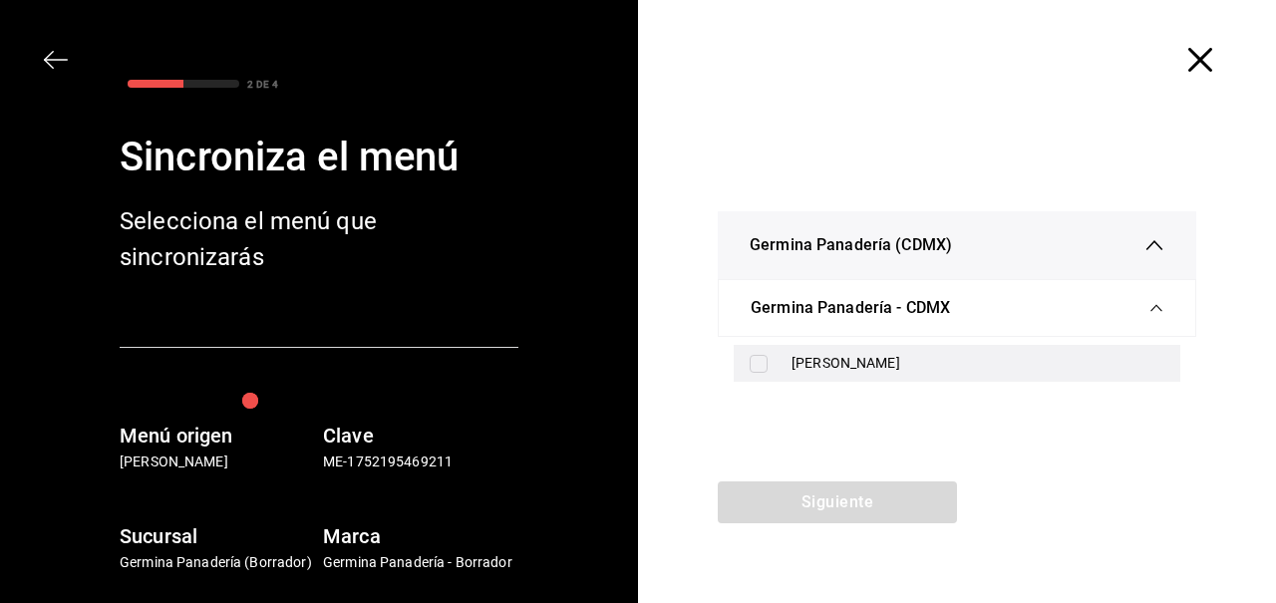
click at [843, 373] on div "[PERSON_NAME]" at bounding box center [978, 363] width 373 height 21
checkbox input "true"
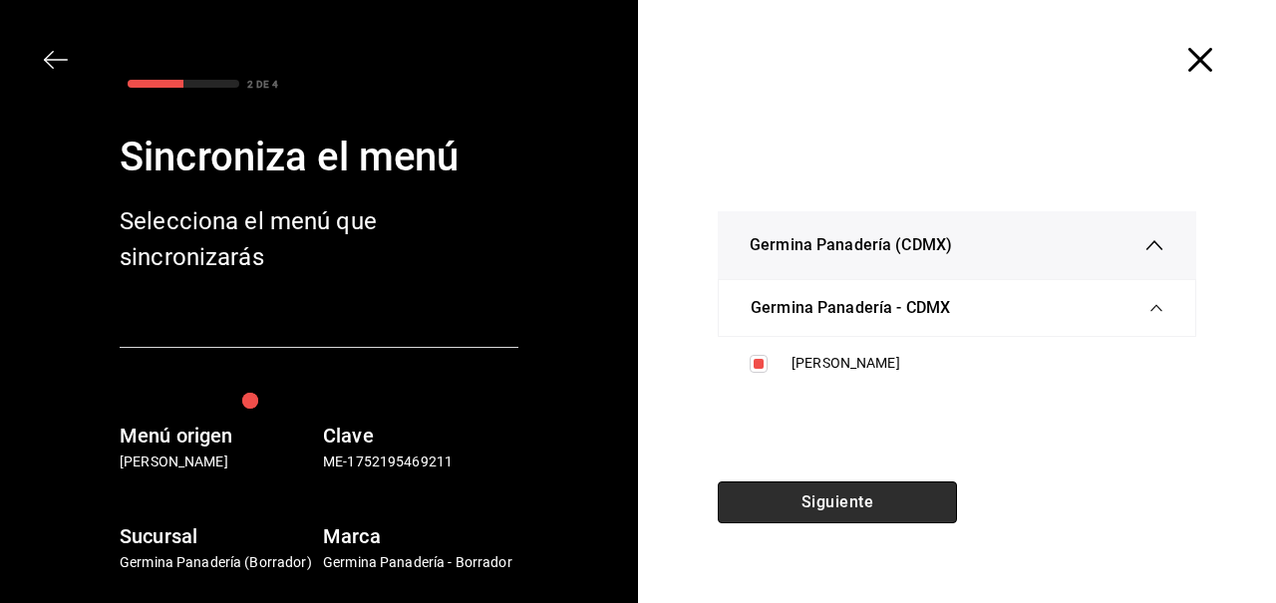
click at [850, 512] on button "Siguiente" at bounding box center [837, 503] width 239 height 42
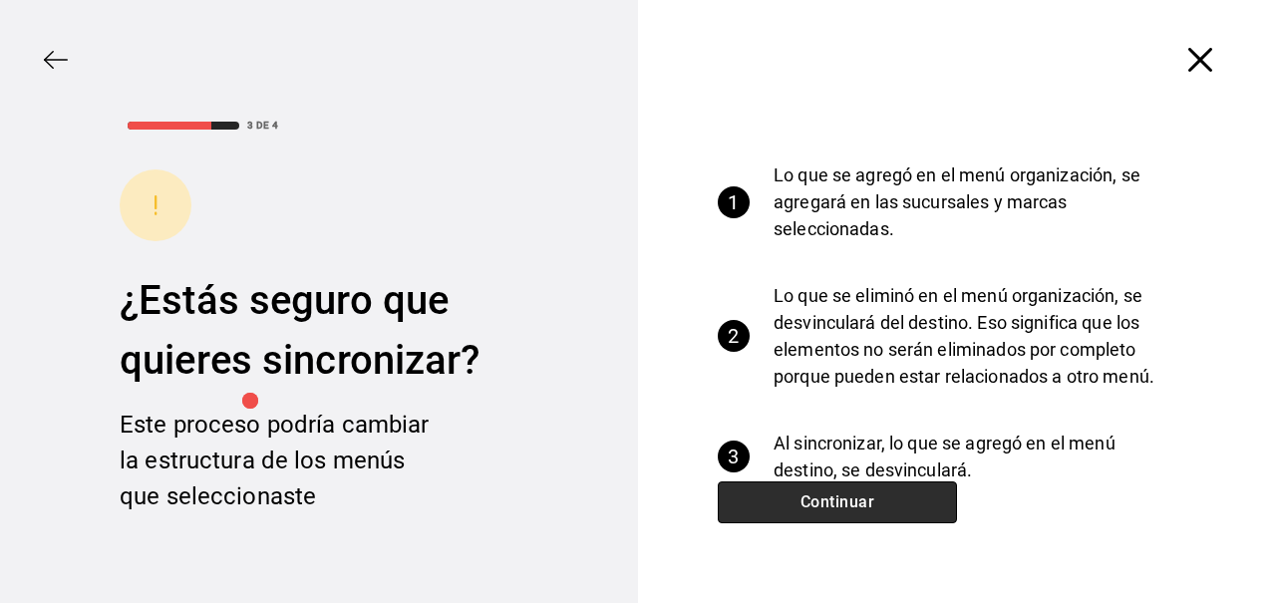
click at [850, 512] on button "Continuar" at bounding box center [837, 503] width 239 height 42
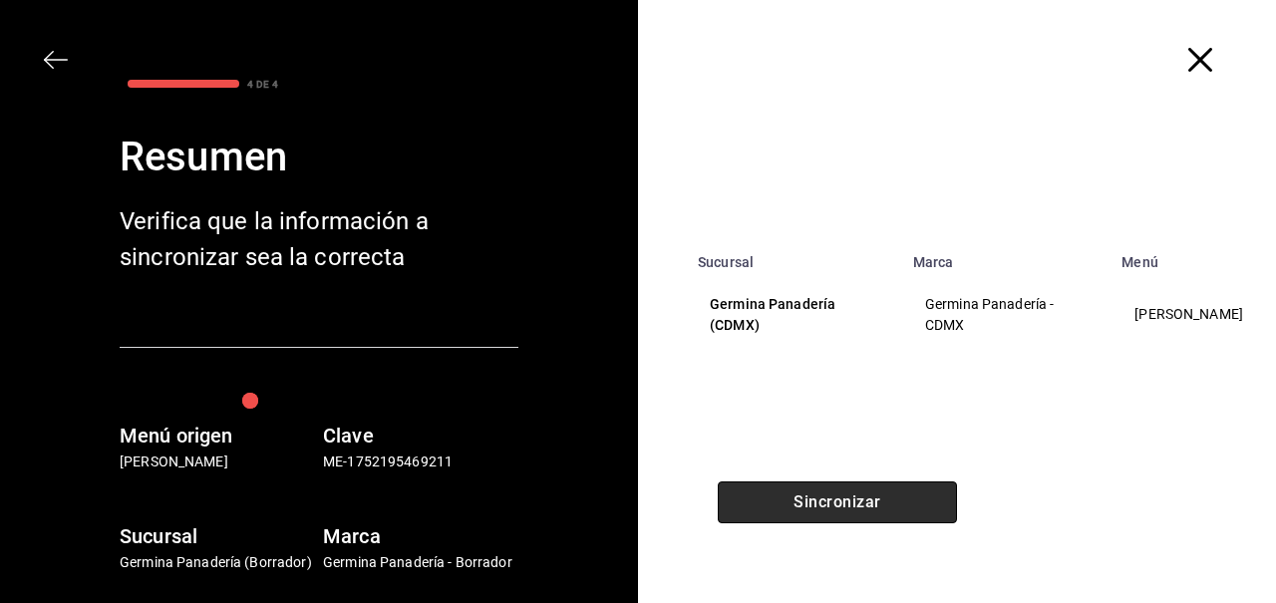
click at [850, 512] on button "Sincronizar" at bounding box center [837, 503] width 239 height 42
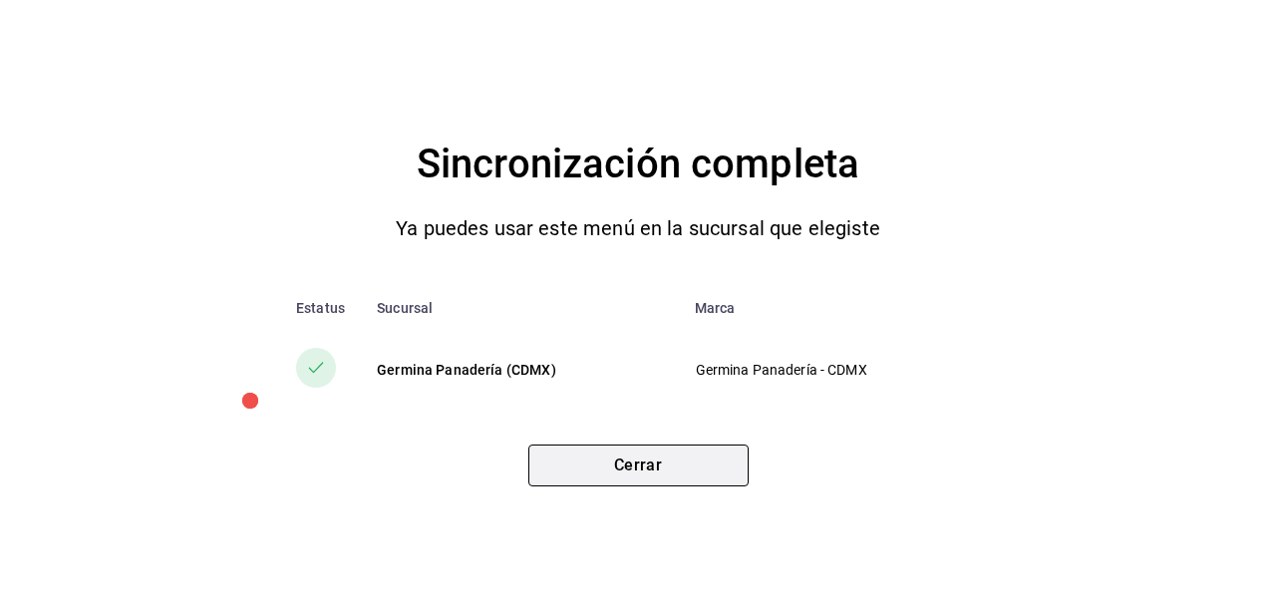
click at [701, 463] on button "Cerrar" at bounding box center [639, 466] width 220 height 42
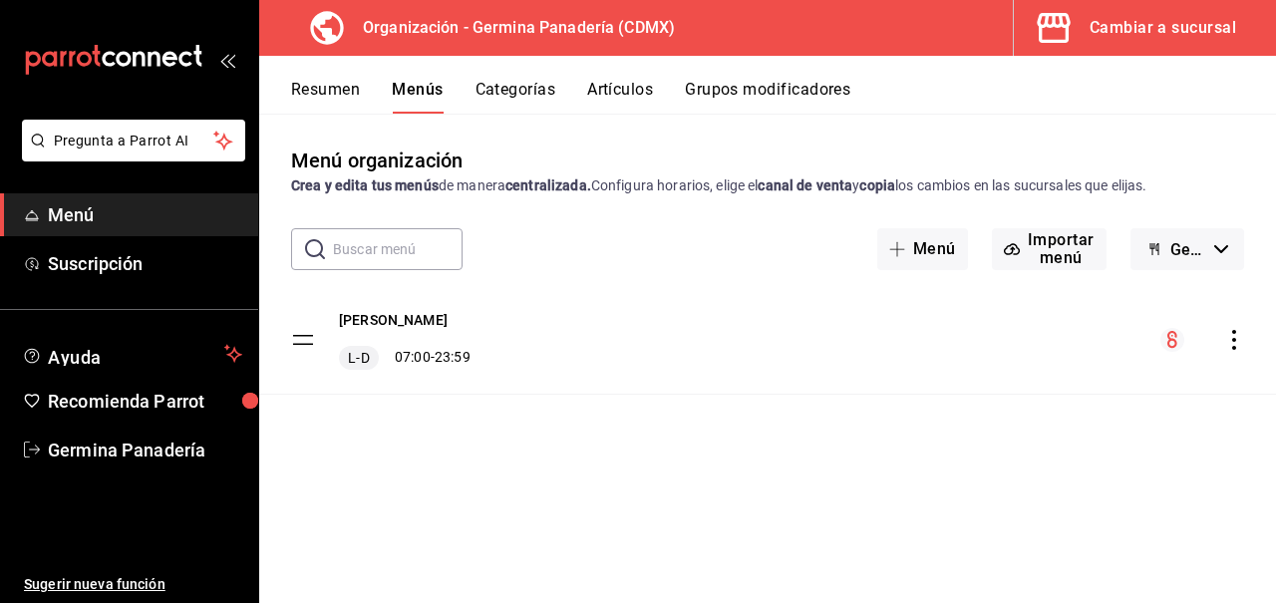
click at [1133, 21] on div "Cambiar a sucursal" at bounding box center [1163, 28] width 147 height 28
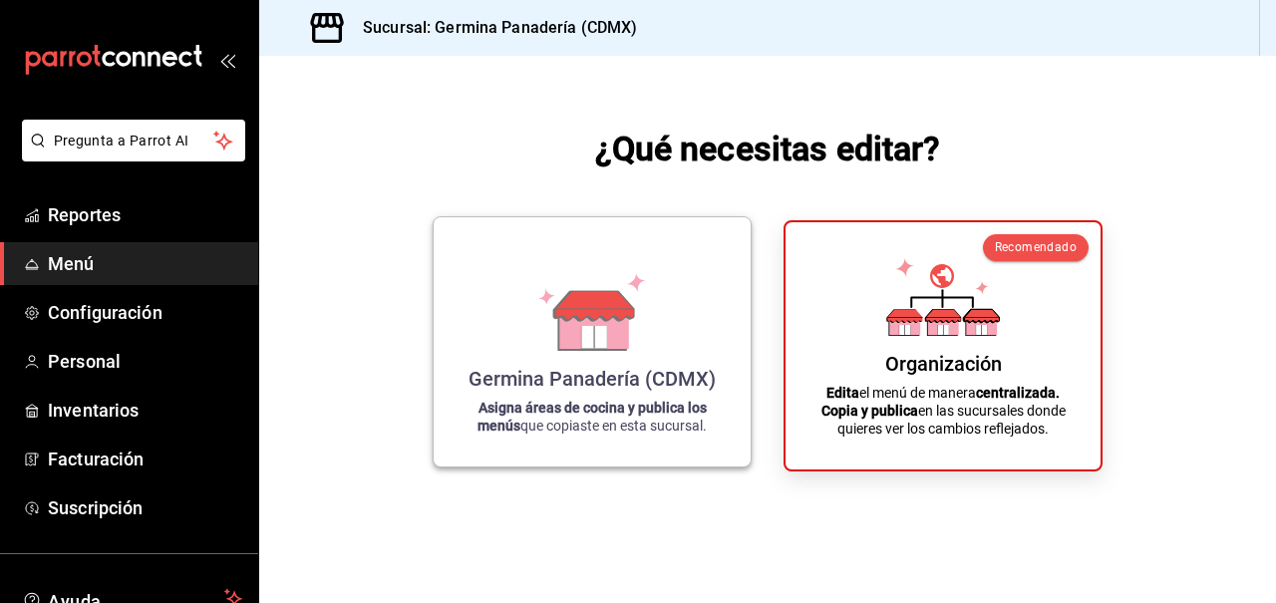
click at [641, 265] on div "Germina Panadería (CDMX) Asigna áreas de cocina y publica los menús que copiast…" at bounding box center [592, 341] width 269 height 217
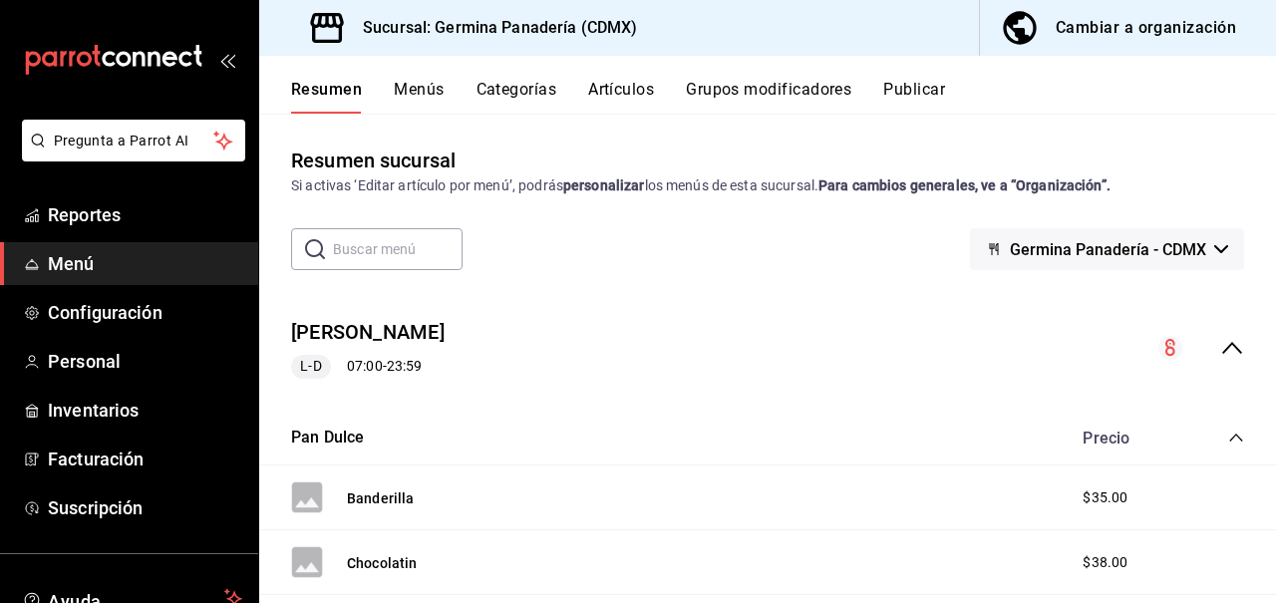
click at [904, 86] on button "Publicar" at bounding box center [915, 97] width 62 height 34
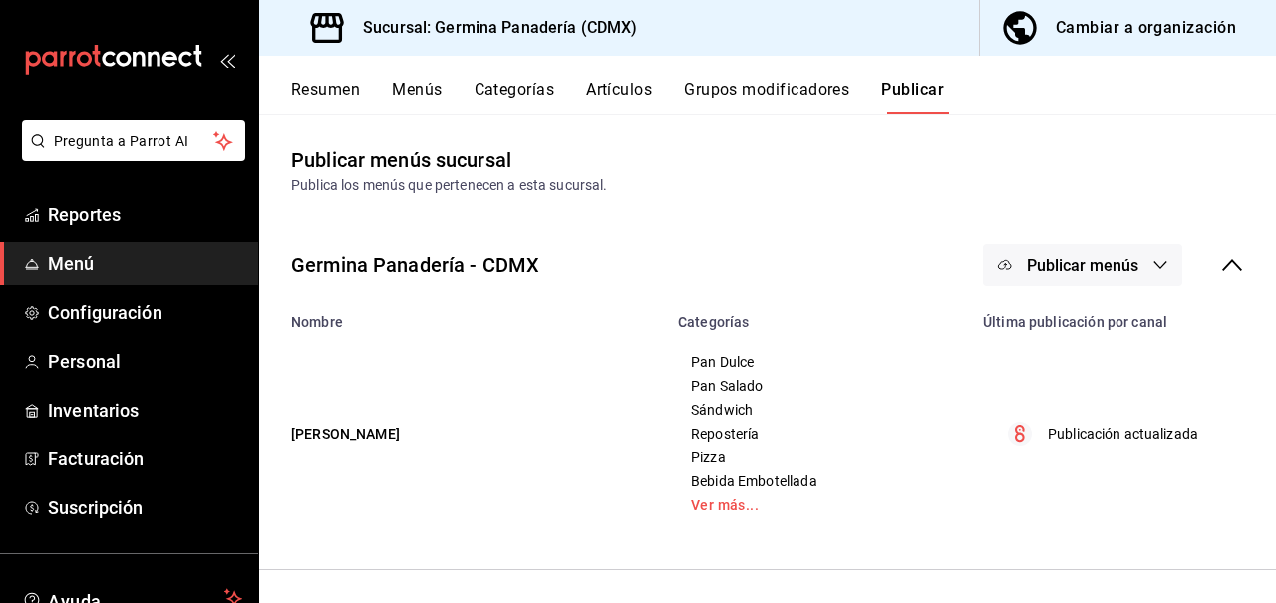
click at [1151, 259] on button "Publicar menús" at bounding box center [1082, 265] width 199 height 42
click at [1107, 337] on span "Punto de venta" at bounding box center [1112, 330] width 96 height 21
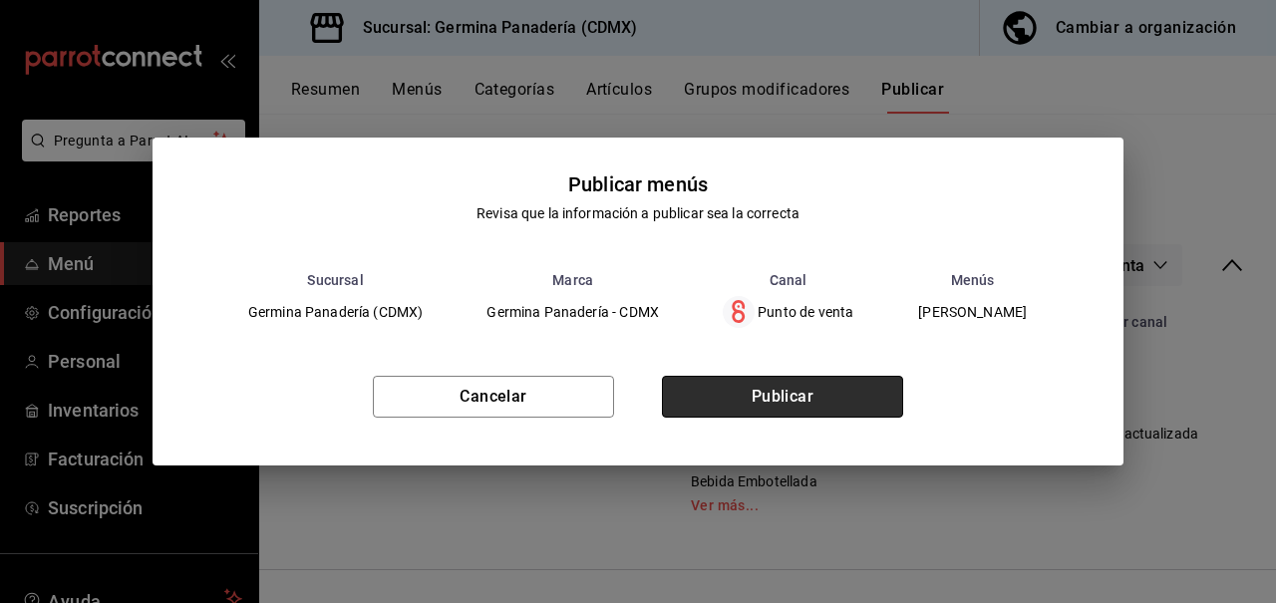
click at [754, 407] on button "Publicar" at bounding box center [782, 397] width 241 height 42
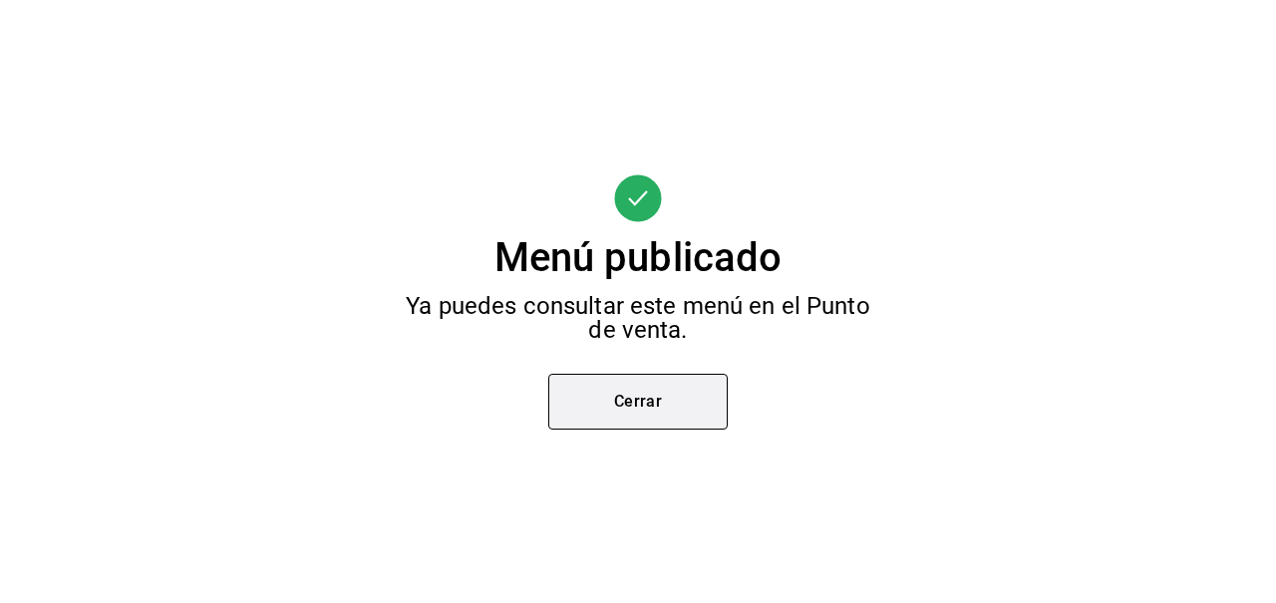
click at [663, 395] on button "Cerrar" at bounding box center [638, 402] width 180 height 56
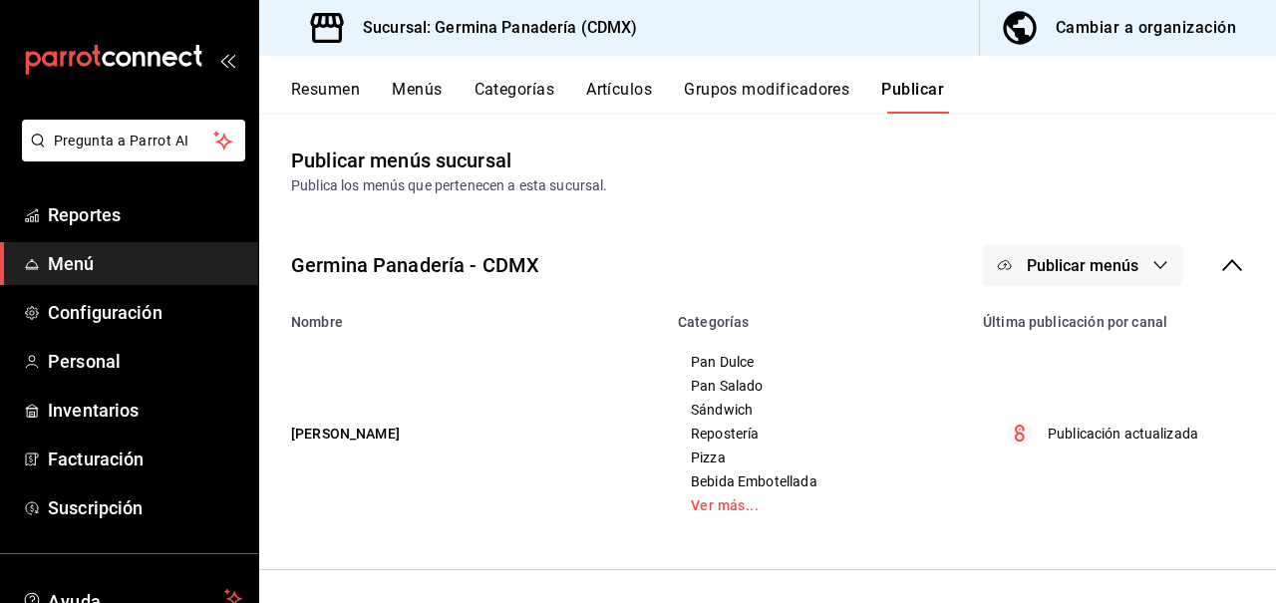
click at [803, 98] on button "Grupos modificadores" at bounding box center [767, 97] width 166 height 34
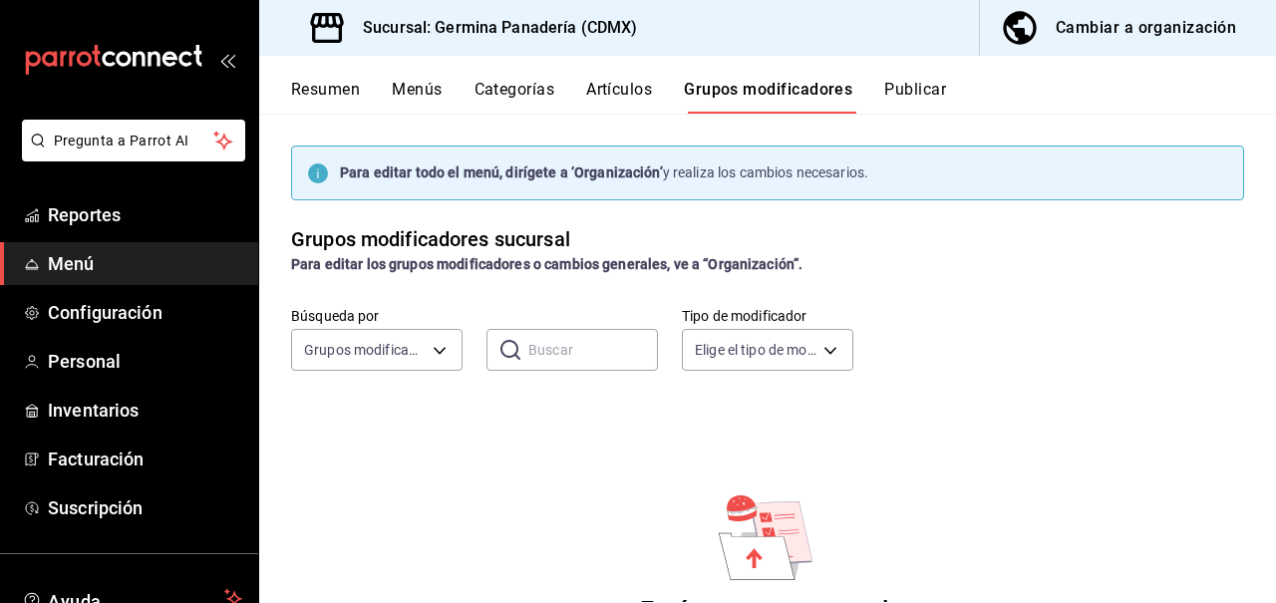
click at [615, 89] on button "Artículos" at bounding box center [619, 97] width 66 height 34
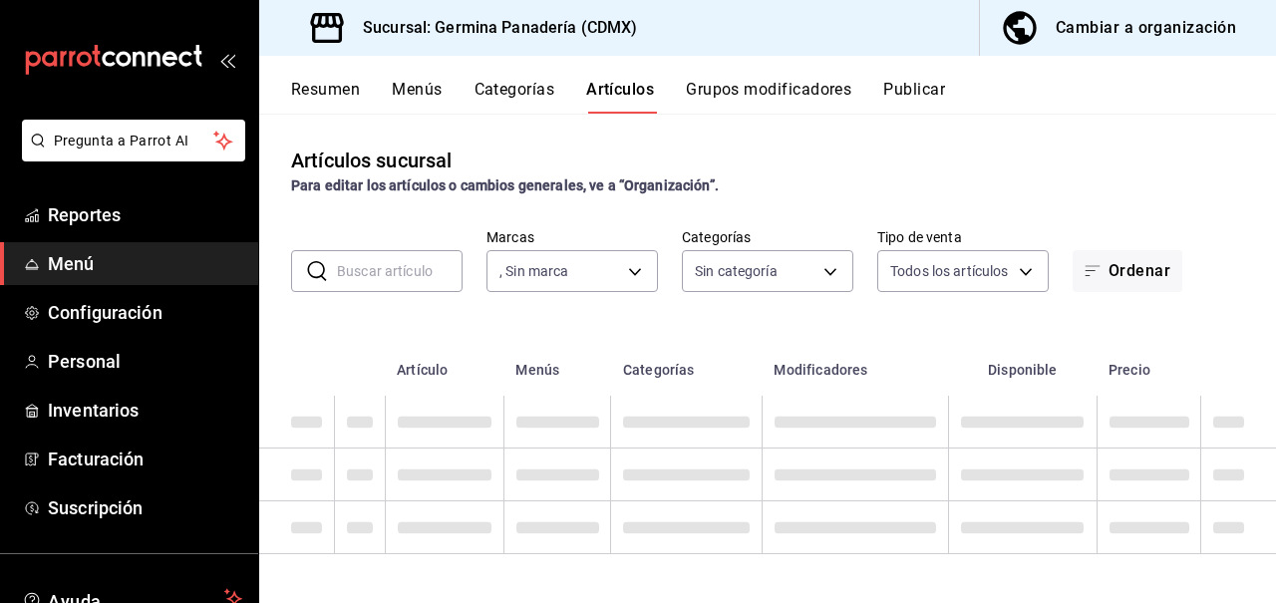
type input "544fe0c3-e0be-4a7b-95fc-61f3942dc9f6"
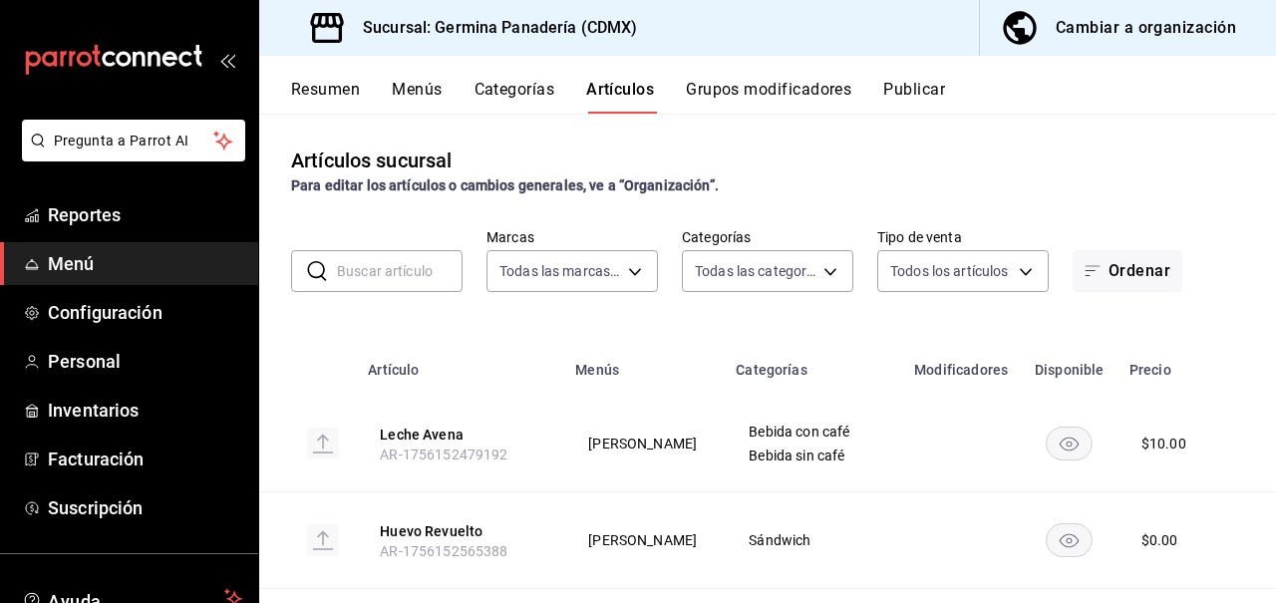
type input "1d225f0f-0221-4b7d-9dbe-c75b2de53579,bf5551ee-2778-4477-897c-f46e355260f2,926ae…"
click at [1087, 179] on div "Para editar los artículos o cambios generales, ve a “Organización”." at bounding box center [767, 186] width 953 height 21
click at [421, 92] on button "Menús" at bounding box center [417, 97] width 50 height 34
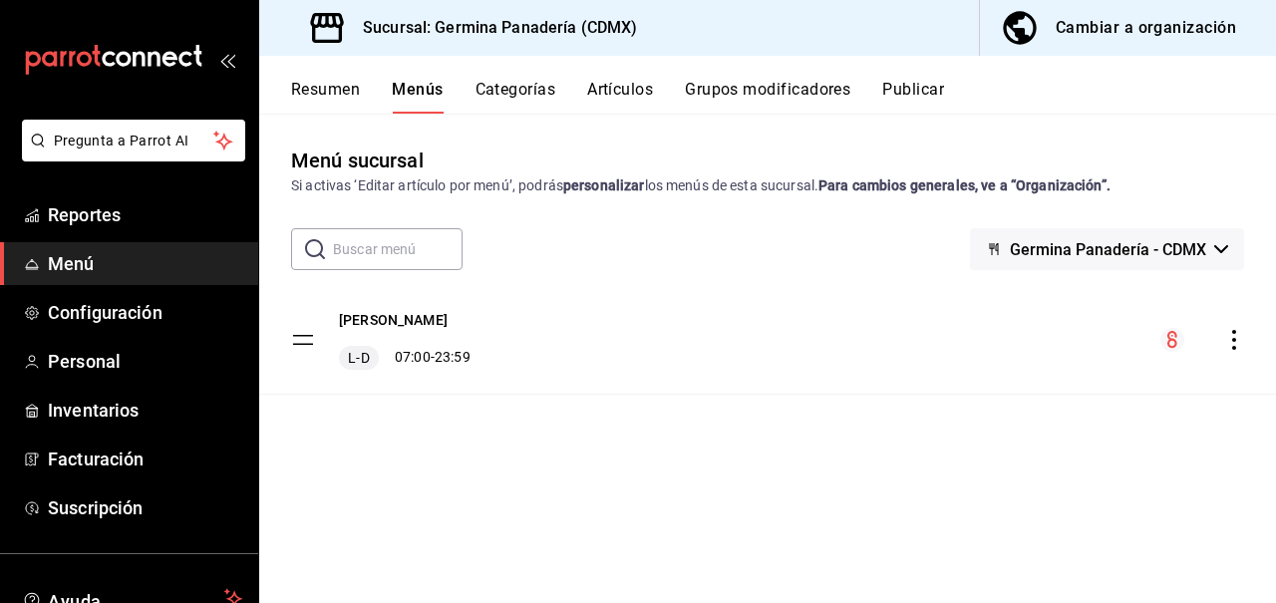
click at [322, 96] on button "Resumen" at bounding box center [325, 97] width 69 height 34
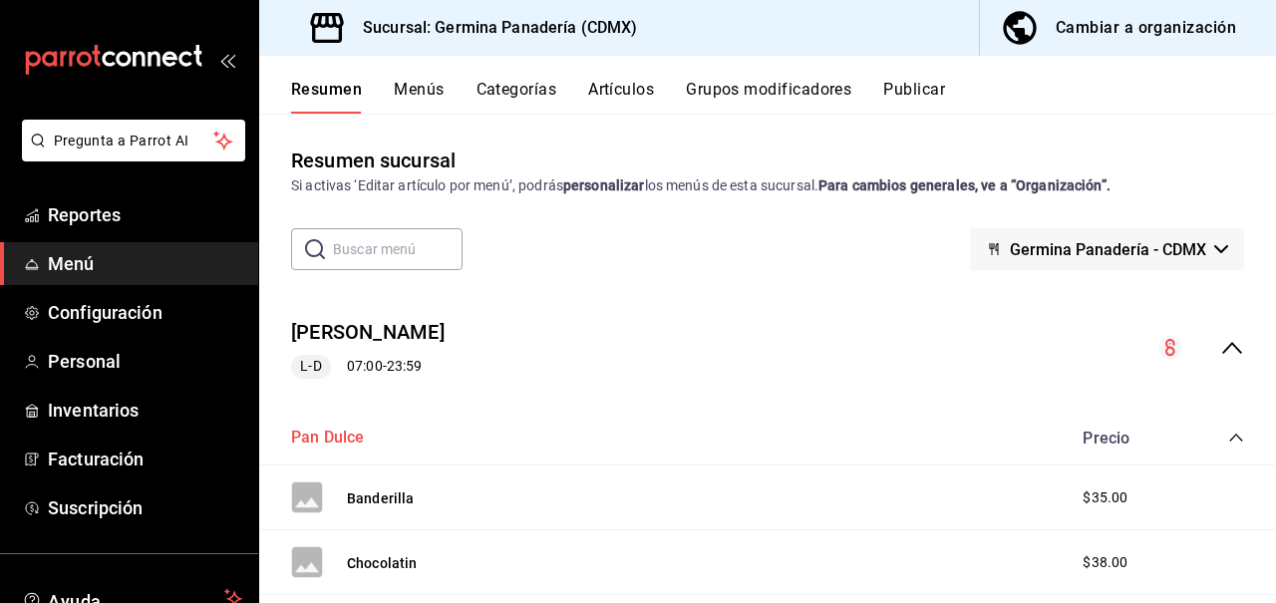
click at [318, 443] on button "Pan Dulce" at bounding box center [328, 438] width 74 height 23
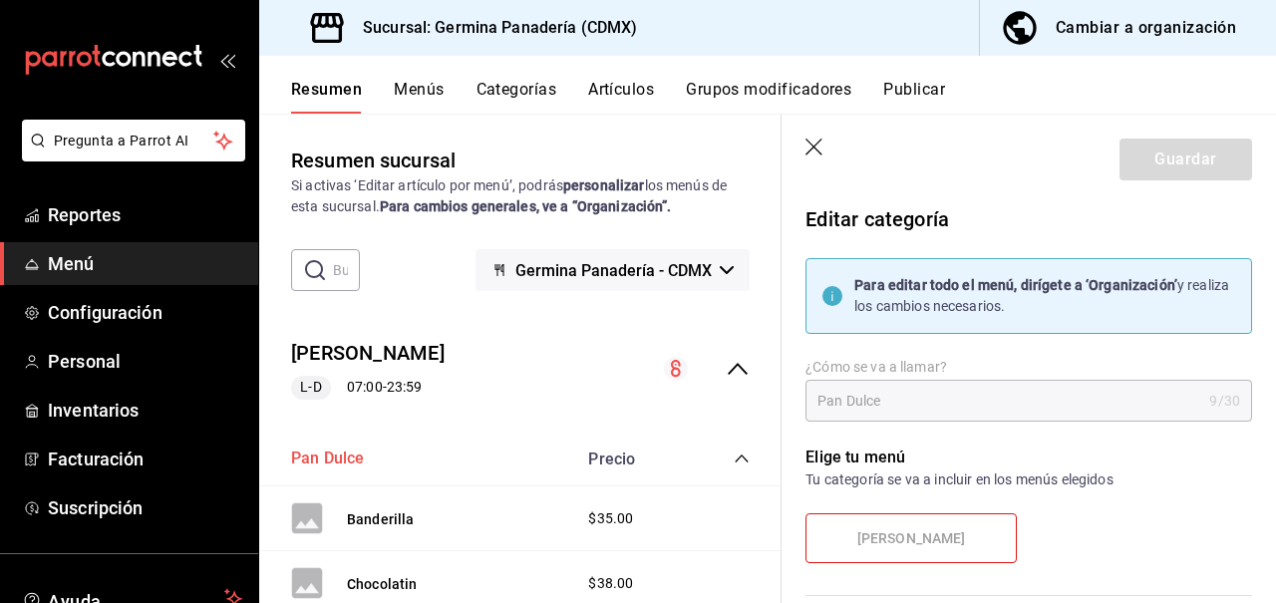
click at [330, 464] on button "Pan Dulce" at bounding box center [328, 459] width 74 height 23
click at [812, 145] on icon "button" at bounding box center [814, 147] width 17 height 17
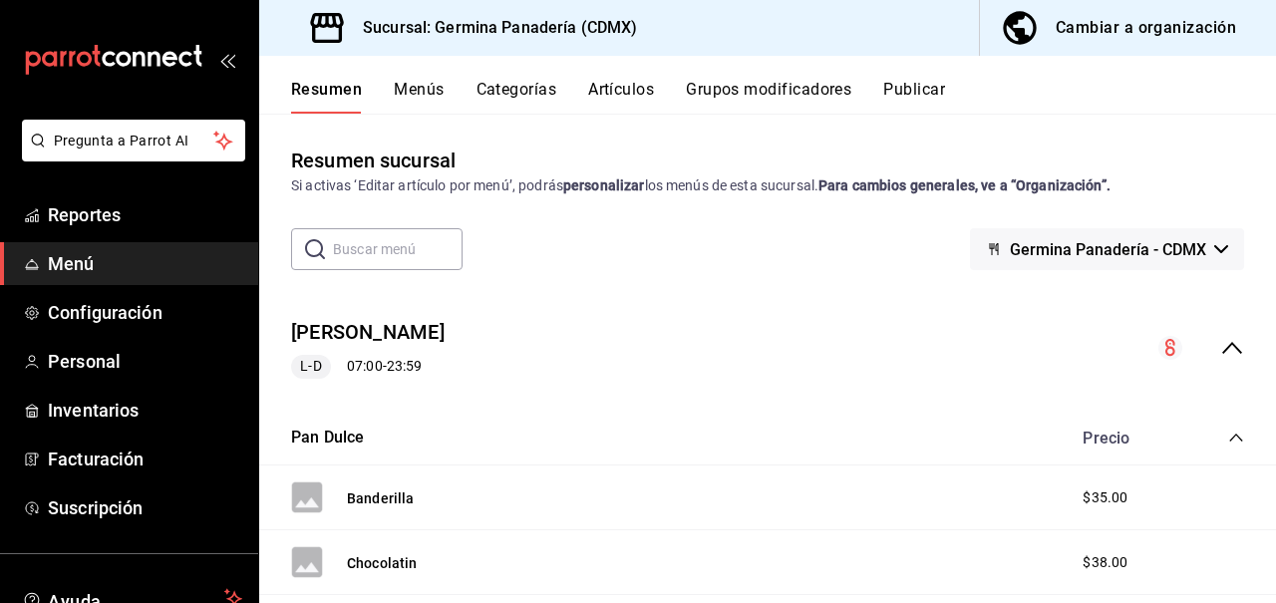
click at [1239, 438] on icon "collapse-category-row" at bounding box center [1236, 438] width 13 height 8
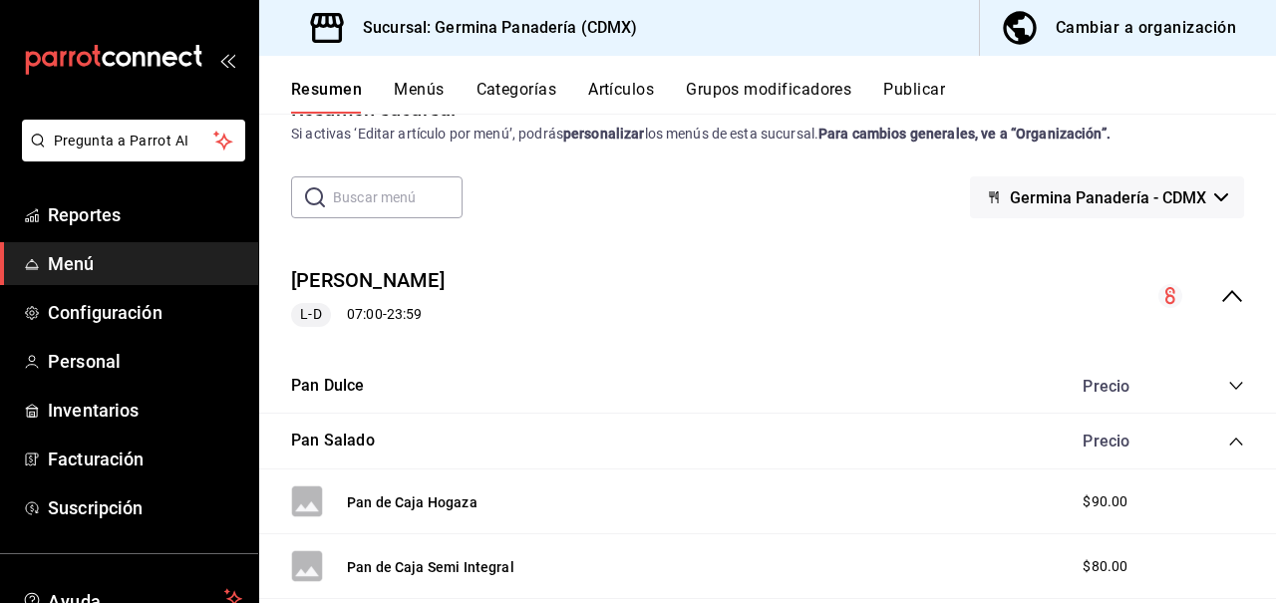
scroll to position [56, 0]
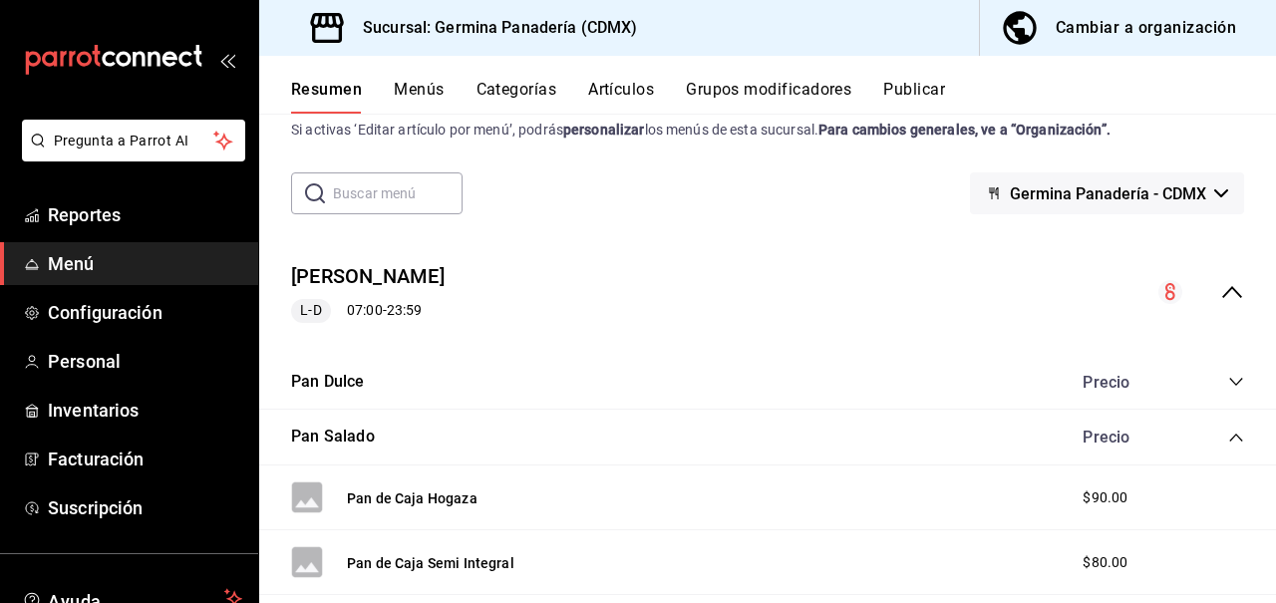
click at [1232, 437] on icon "collapse-category-row" at bounding box center [1237, 438] width 16 height 16
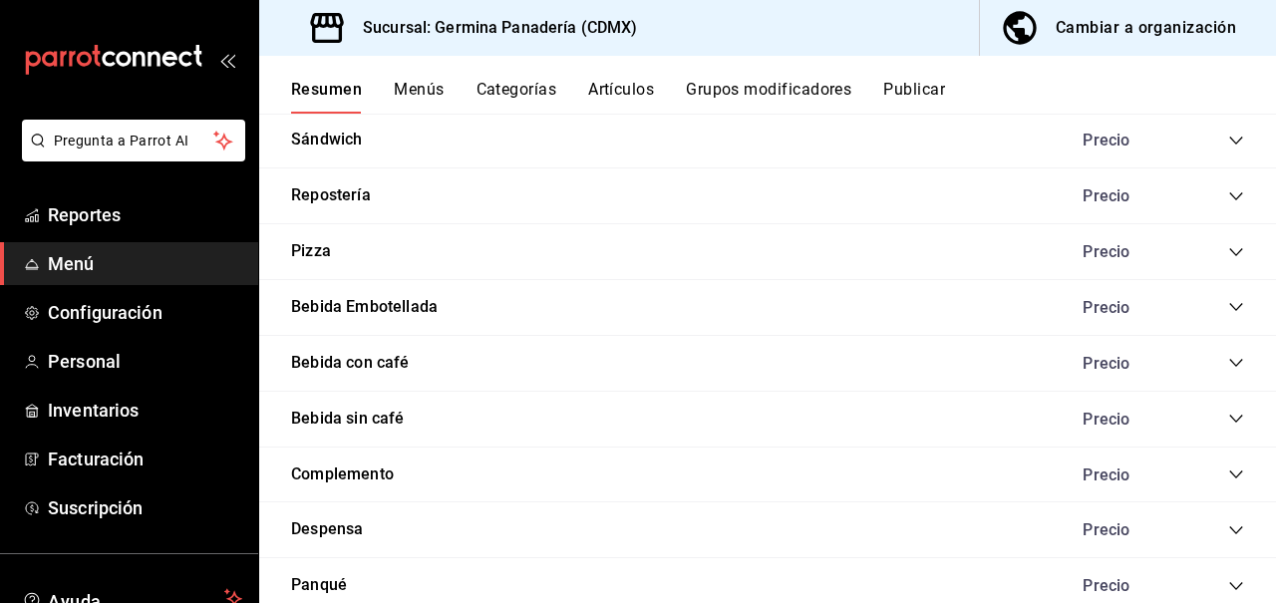
scroll to position [478, 0]
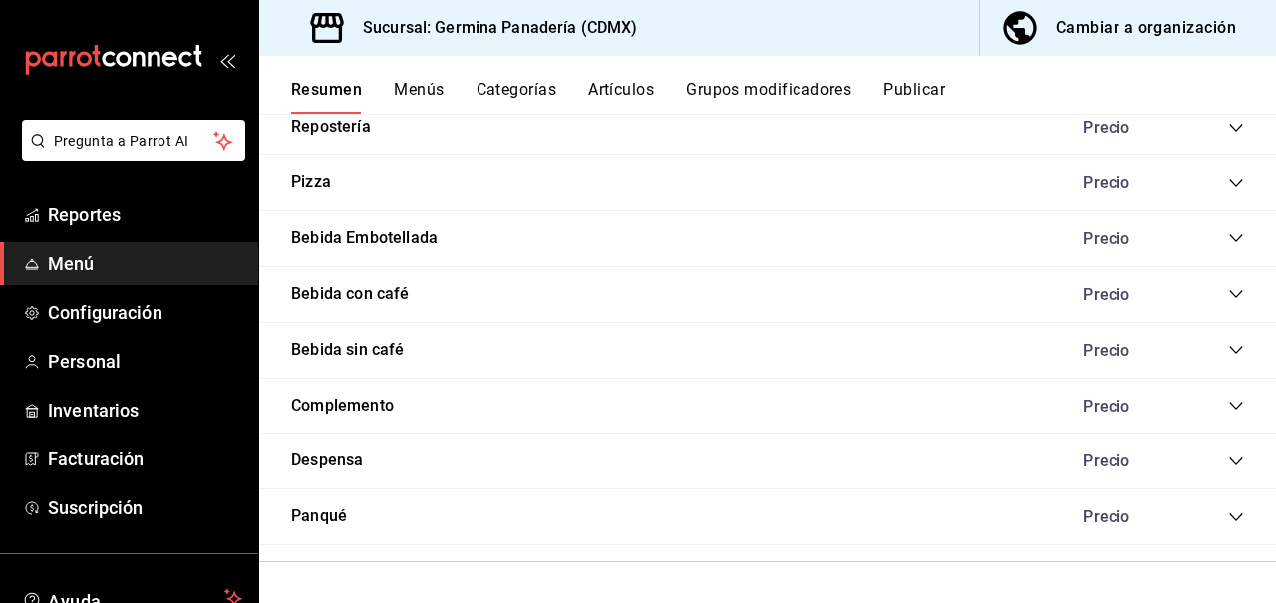
click at [940, 470] on div "Despensa Precio" at bounding box center [767, 462] width 1017 height 56
